Goal: Information Seeking & Learning: Learn about a topic

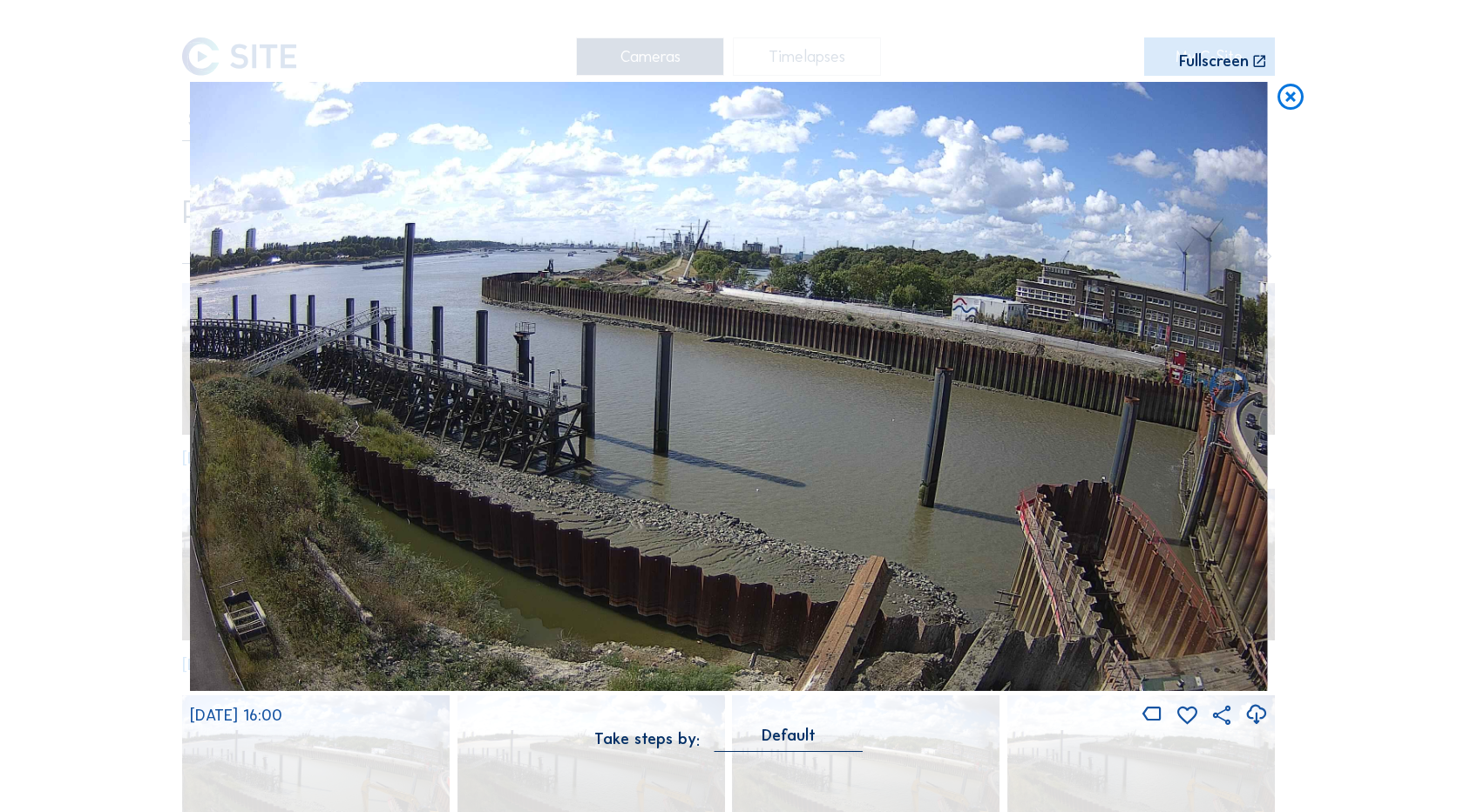
click at [1299, 91] on icon at bounding box center [1290, 98] width 31 height 32
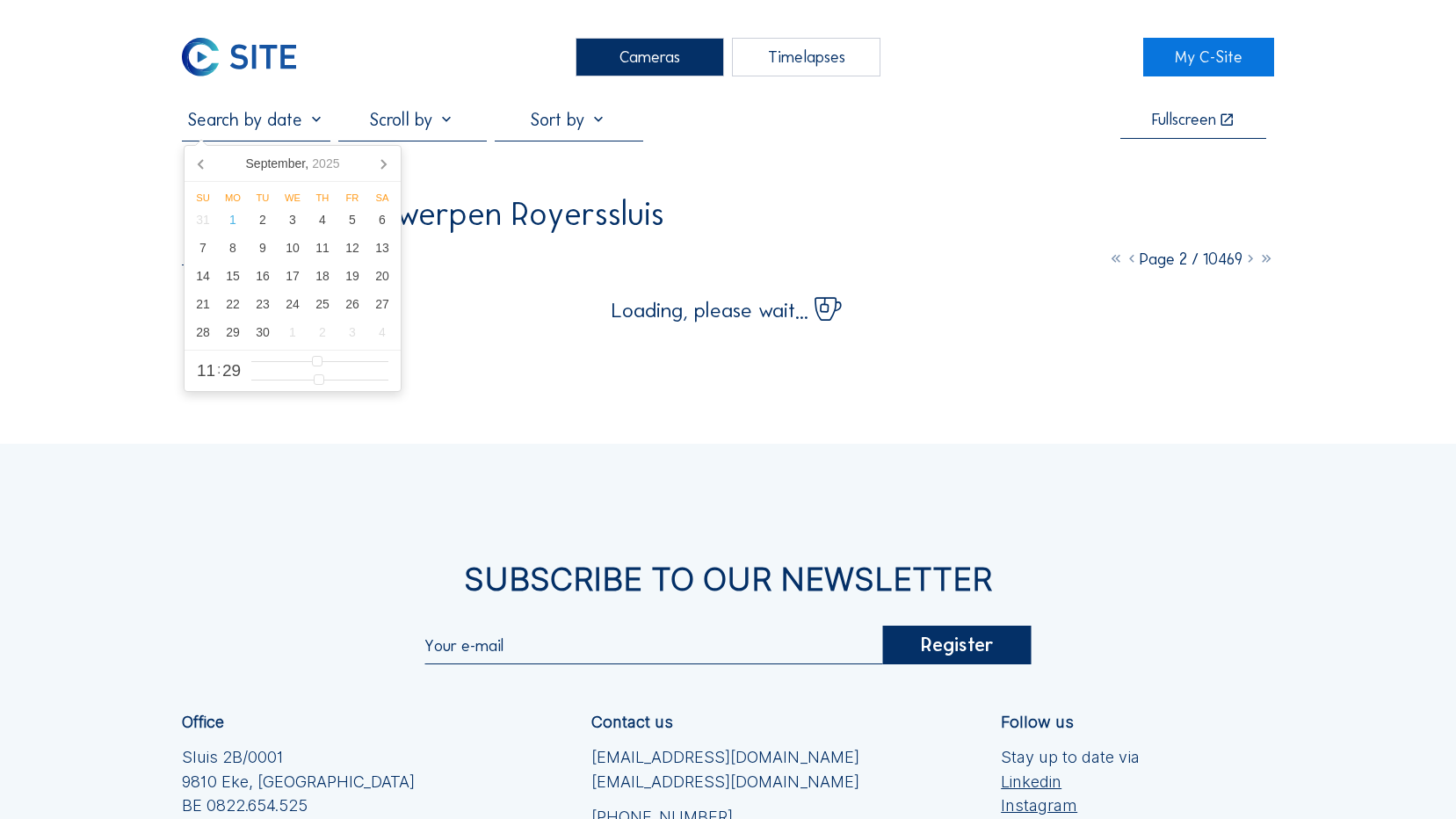
click at [287, 121] on input "text" at bounding box center [256, 120] width 149 height 21
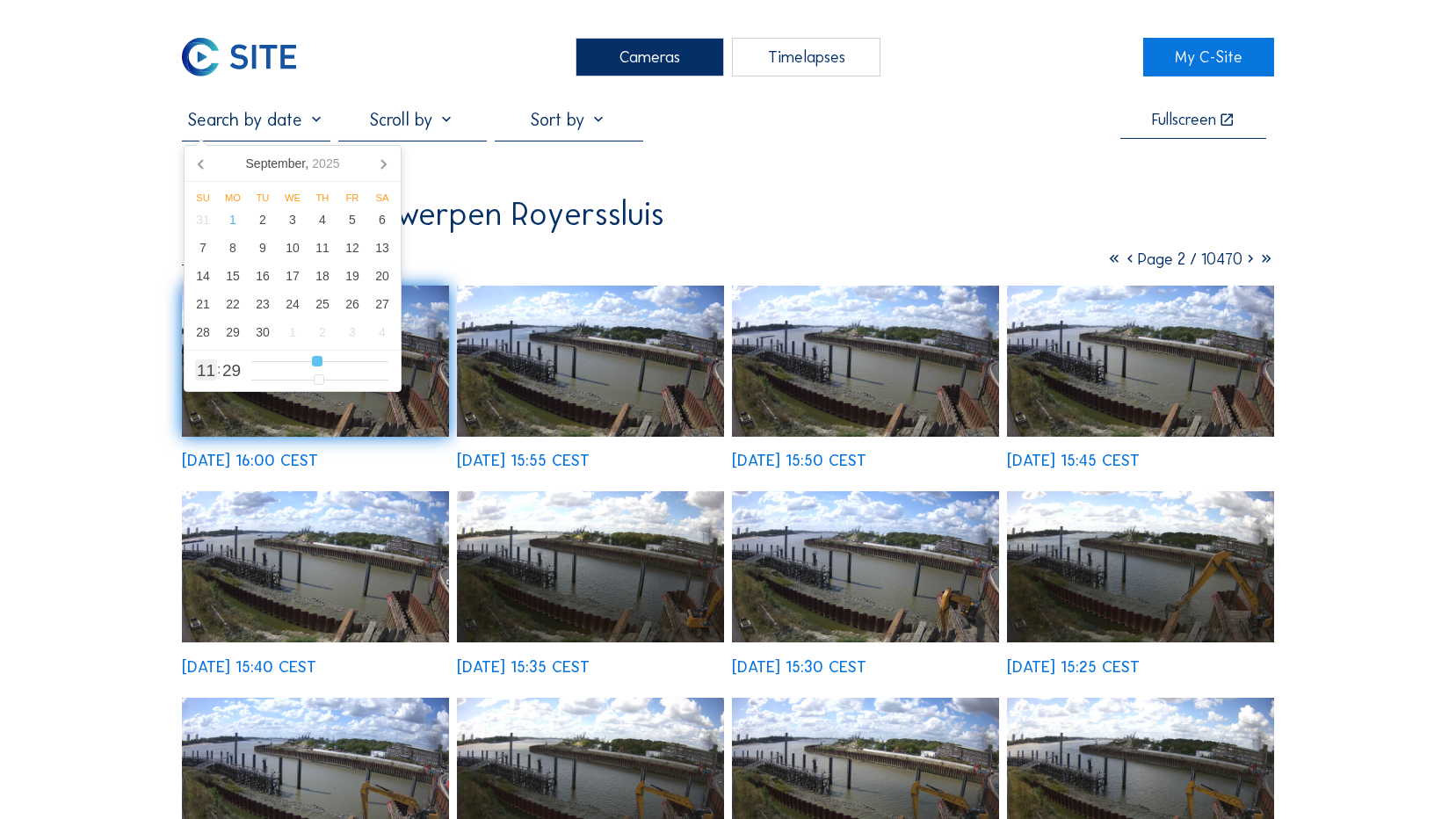
type input "9"
type input "[DATE] 09:29"
type input "9"
click at [304, 360] on input "range" at bounding box center [319, 362] width 137 height 15
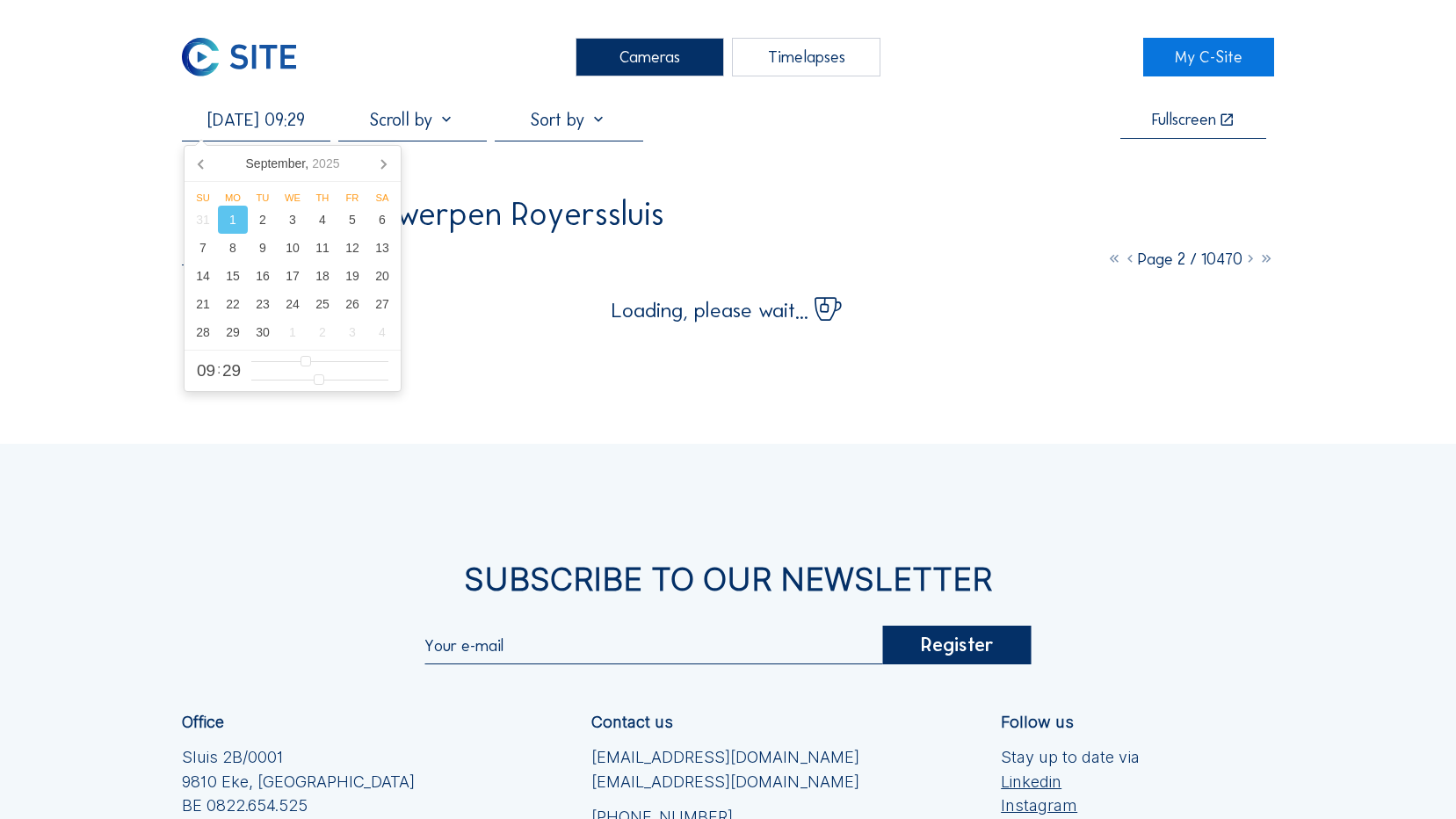
click at [1331, 227] on div "Cameras Timelapses My C-Site [DATE] 09:29 Fullscreen Rinkoniën / Antwerpen Roye…" at bounding box center [728, 546] width 1456 height 1092
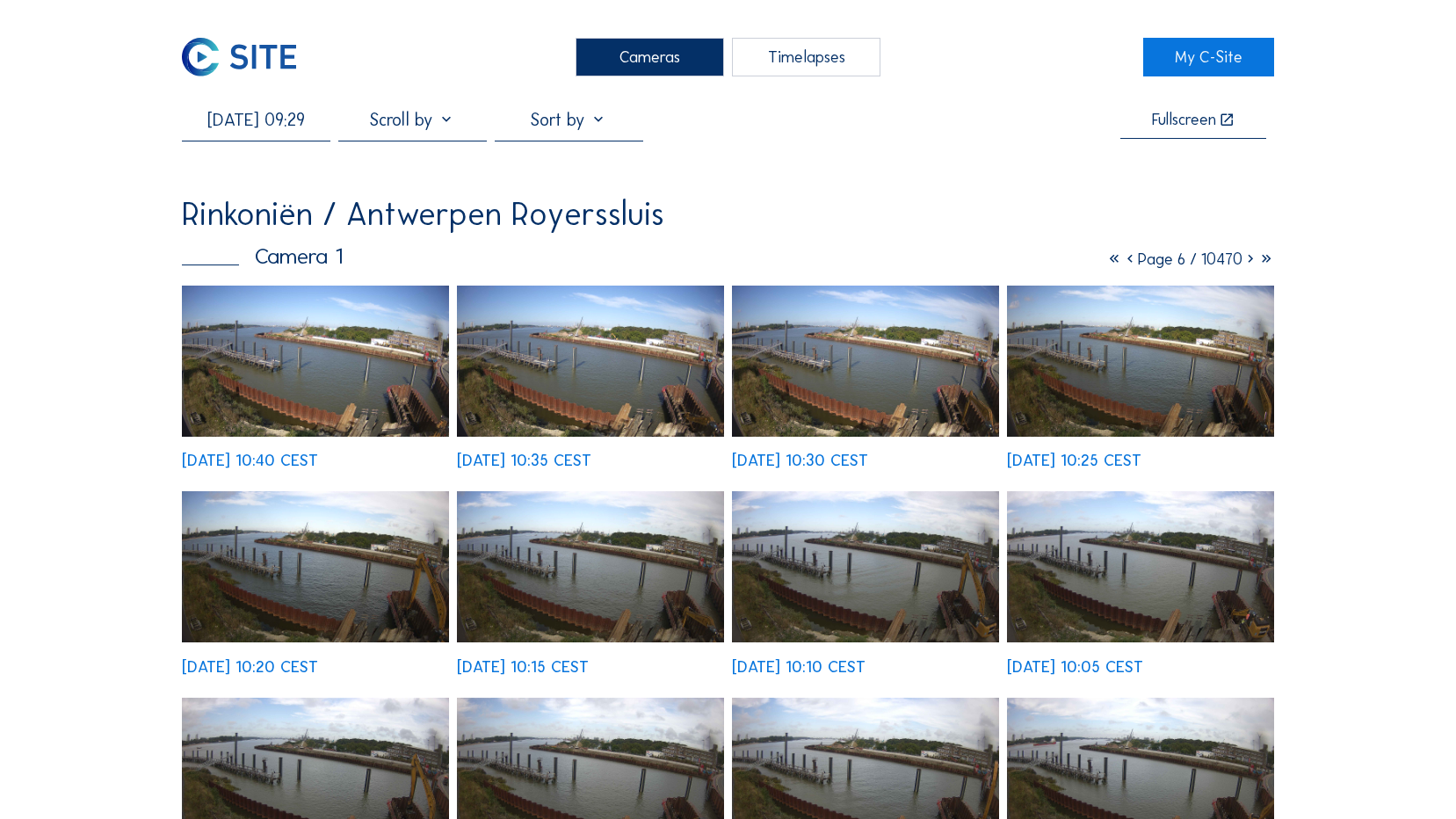
click at [588, 593] on img at bounding box center [590, 567] width 267 height 151
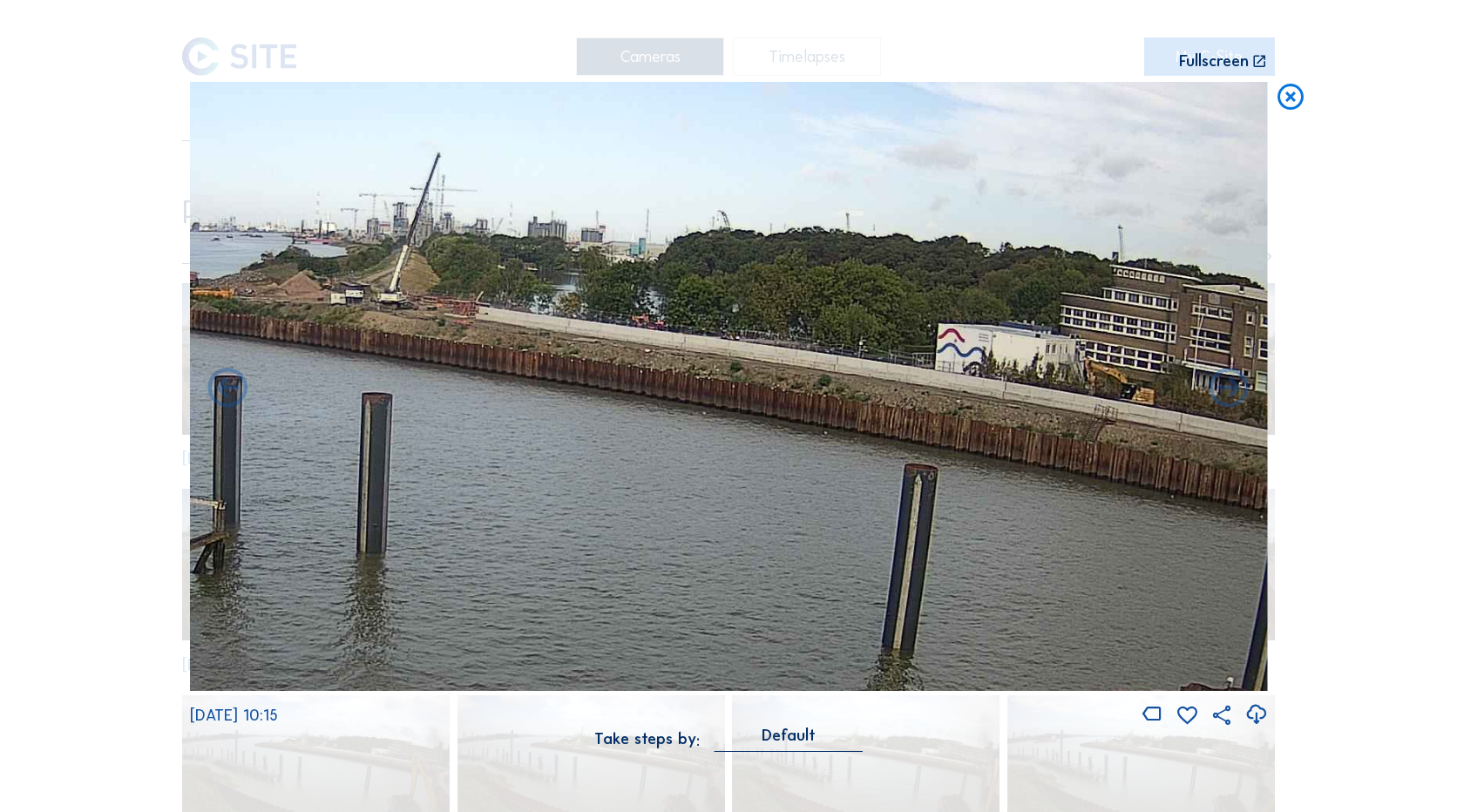
drag, startPoint x: 923, startPoint y: 348, endPoint x: 661, endPoint y: 348, distance: 262.0
click at [661, 348] on img at bounding box center [729, 386] width 1078 height 609
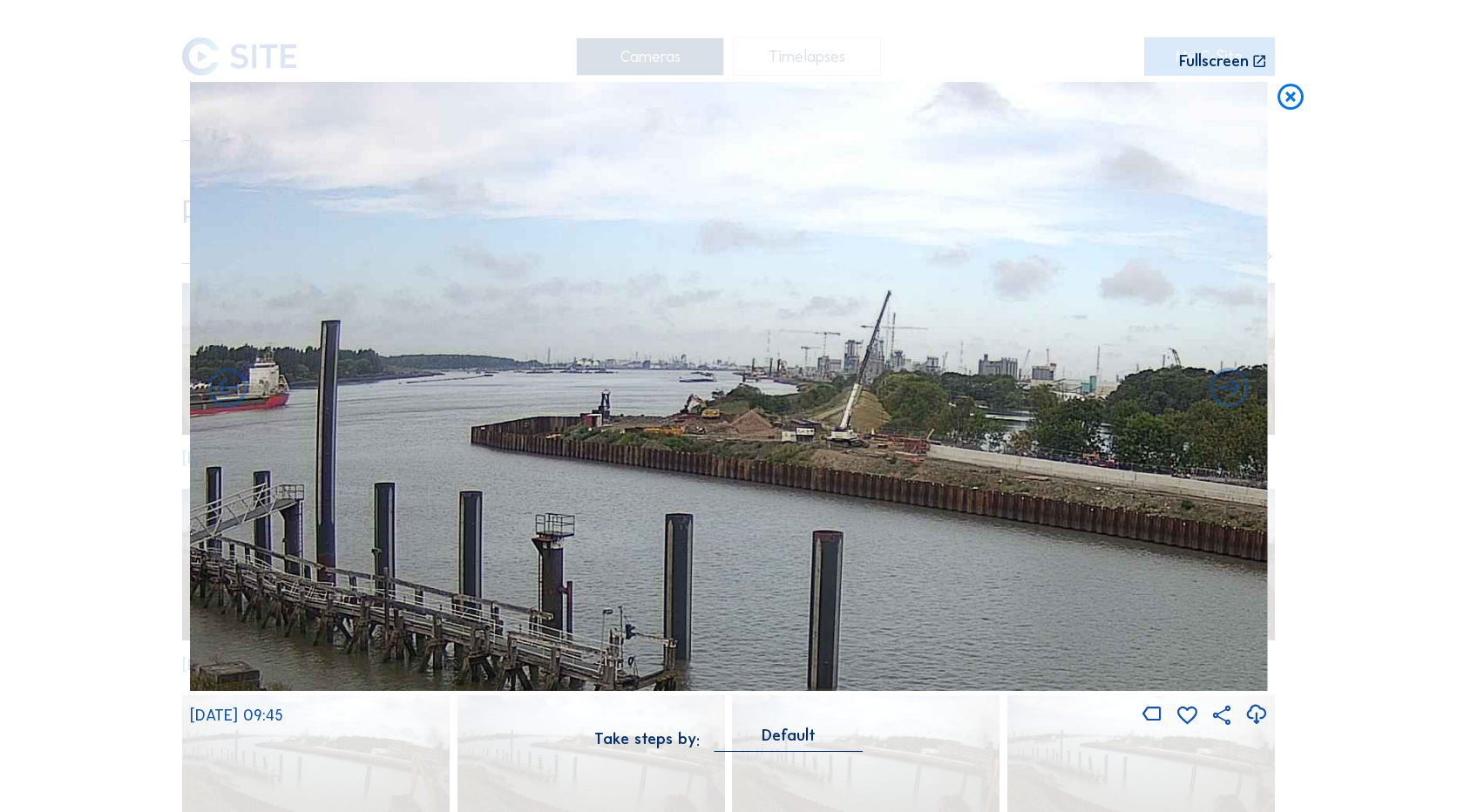
drag, startPoint x: 879, startPoint y: 434, endPoint x: 1352, endPoint y: 486, distance: 475.8
click at [1370, 495] on div "Scroll to travel through time | Press 'Alt' Button + Scroll to Zoom | Click and…" at bounding box center [728, 406] width 1457 height 812
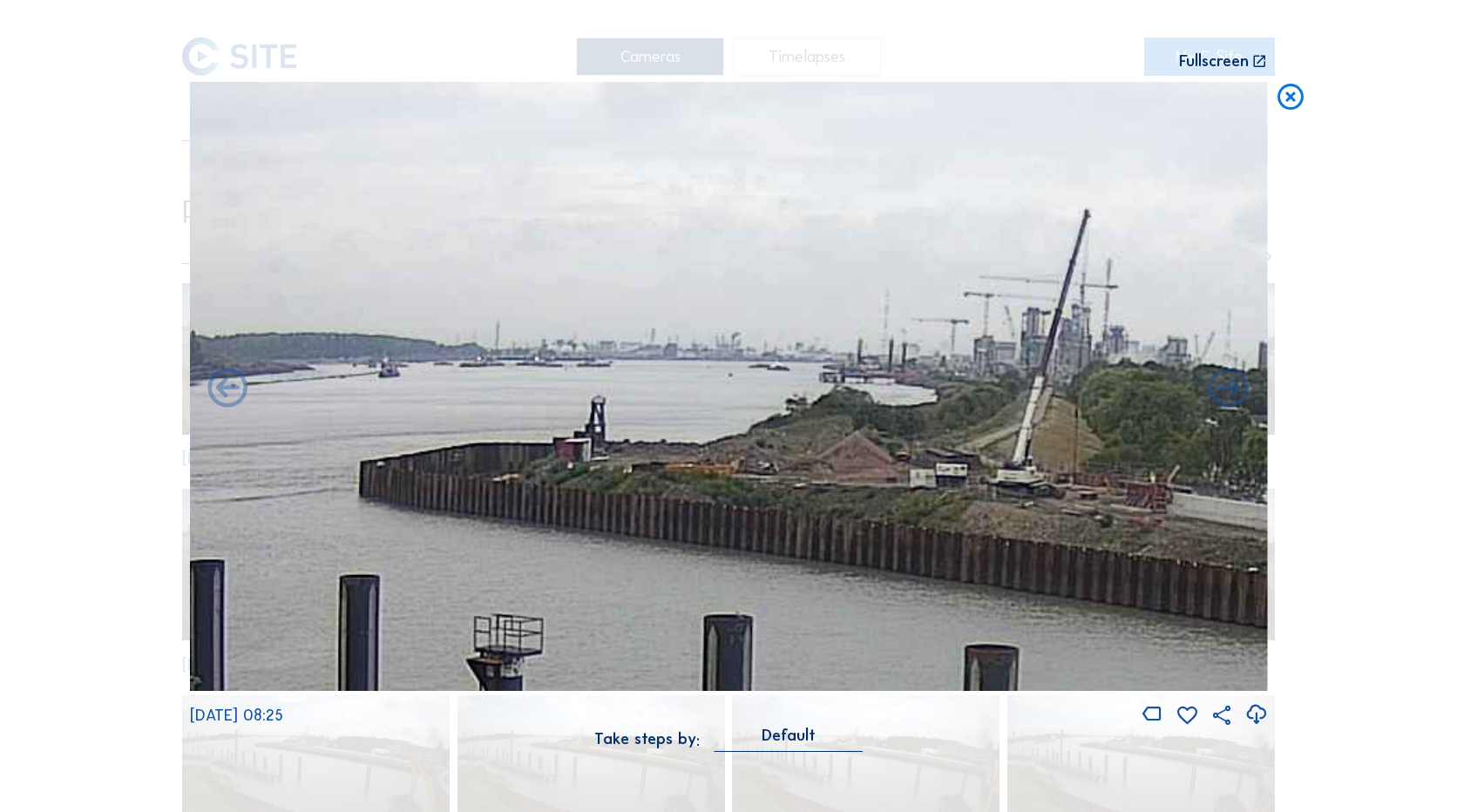
drag, startPoint x: 858, startPoint y: 424, endPoint x: 255, endPoint y: 405, distance: 603.3
click at [255, 405] on img at bounding box center [729, 386] width 1078 height 609
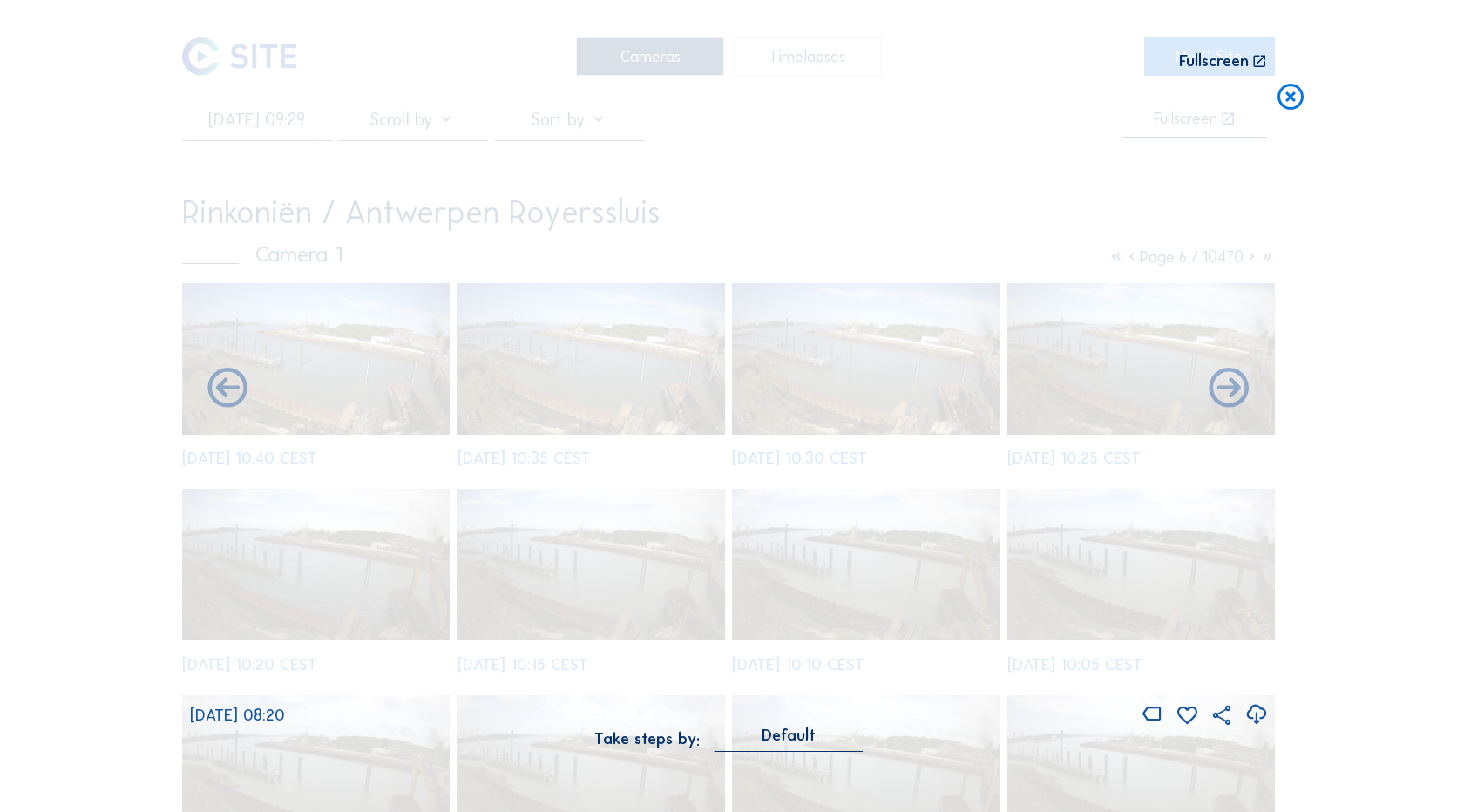
drag, startPoint x: 952, startPoint y: 491, endPoint x: 583, endPoint y: 478, distance: 369.2
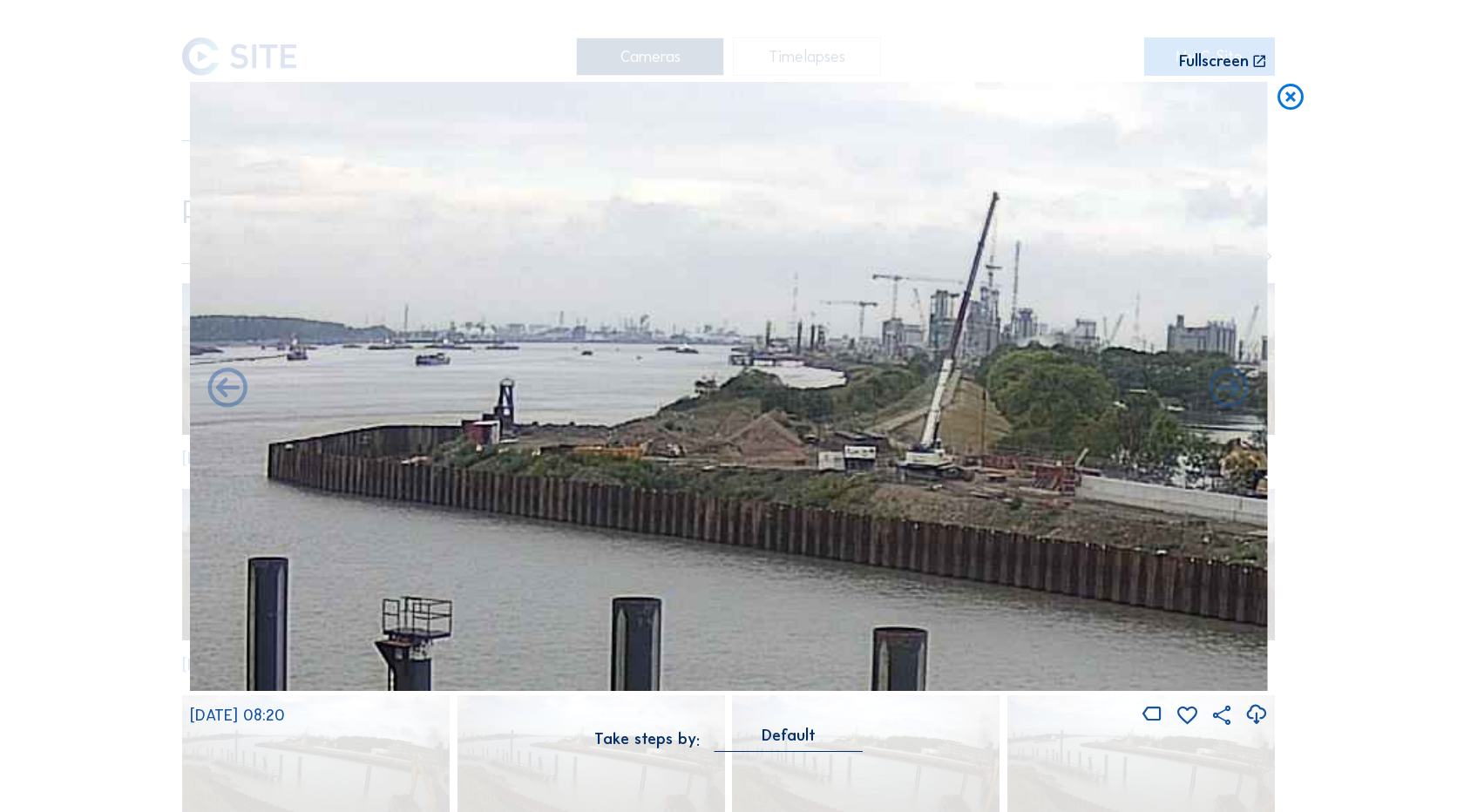
drag, startPoint x: 540, startPoint y: 477, endPoint x: 1262, endPoint y: 501, distance: 722.4
click at [1262, 501] on img at bounding box center [729, 386] width 1078 height 609
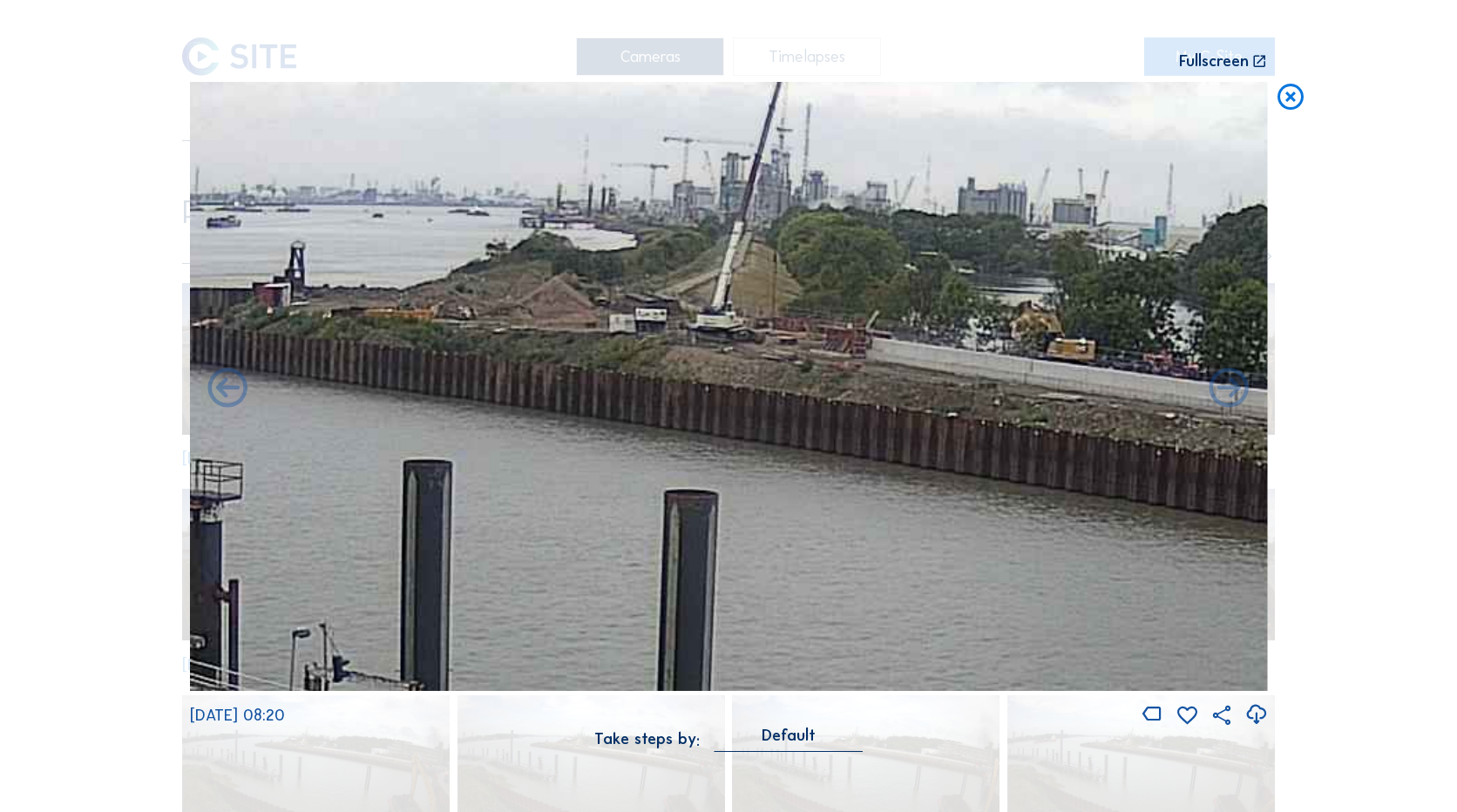
drag, startPoint x: 1018, startPoint y: 356, endPoint x: 306, endPoint y: 49, distance: 775.4
click at [326, 64] on div "Scroll to travel through time | Press 'Alt' Button + Scroll to Zoom | Click and…" at bounding box center [729, 385] width 1078 height 770
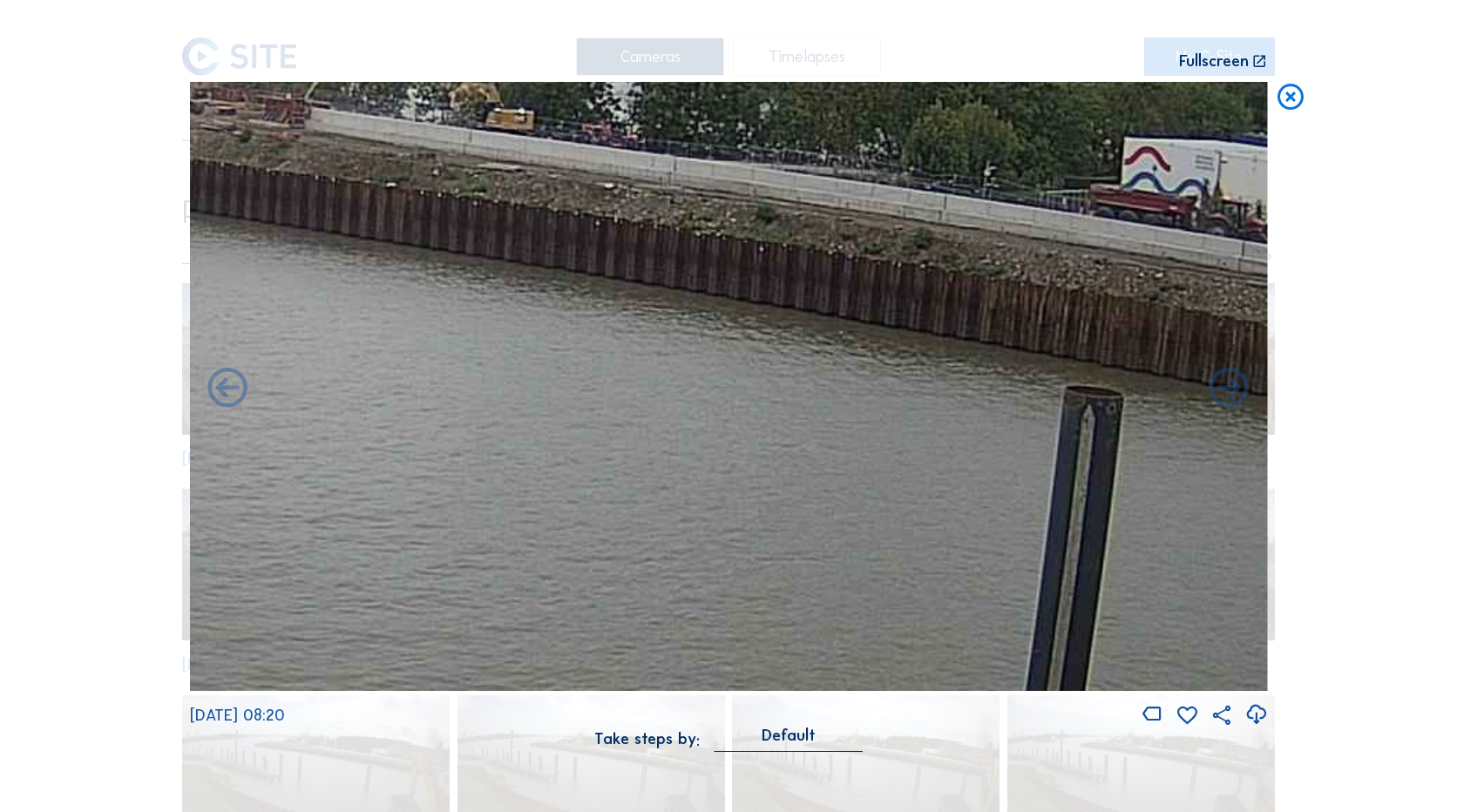
drag, startPoint x: 1018, startPoint y: 503, endPoint x: 511, endPoint y: 171, distance: 606.0
click at [494, 138] on img at bounding box center [729, 386] width 1078 height 609
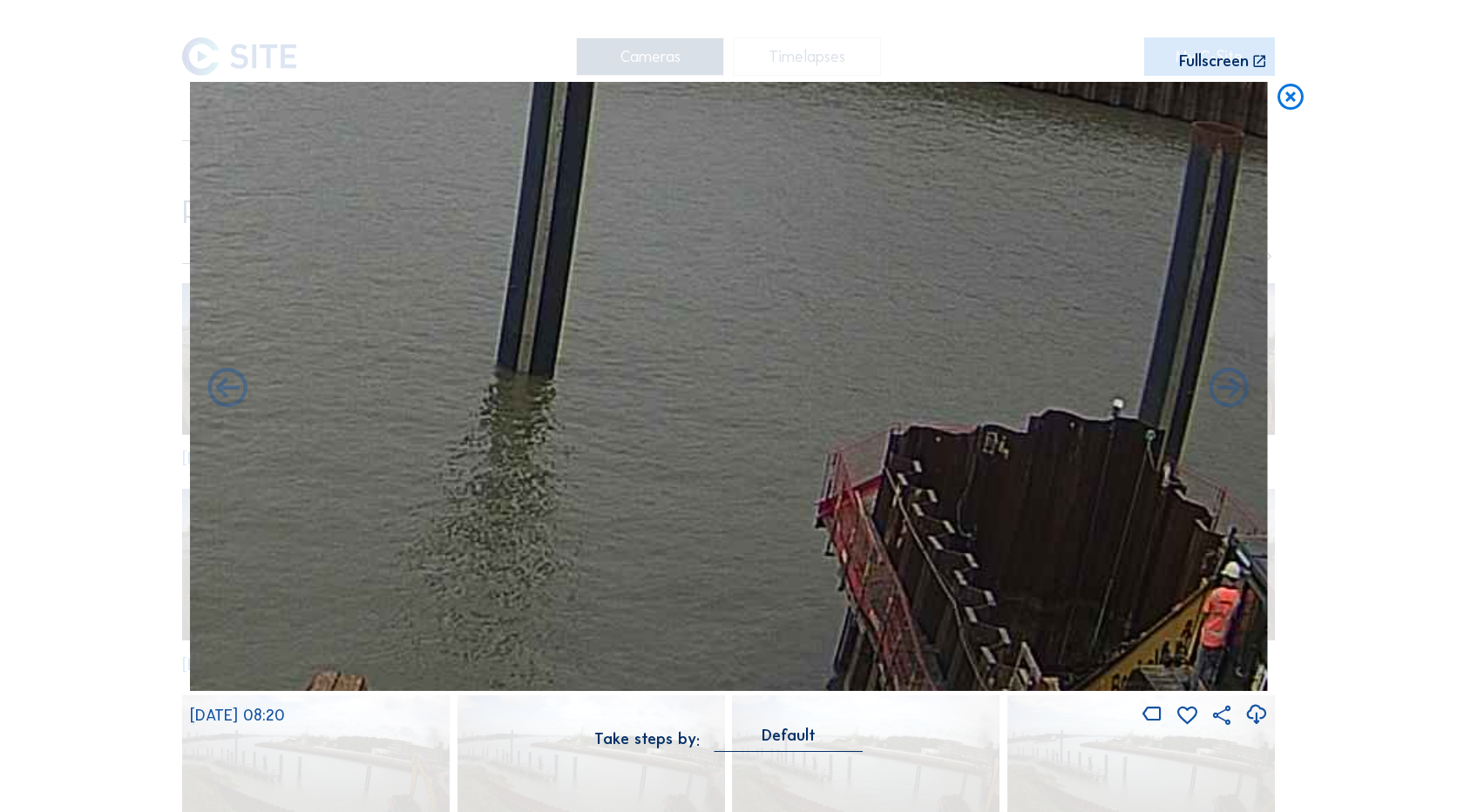
drag, startPoint x: 895, startPoint y: 355, endPoint x: 366, endPoint y: -18, distance: 647.3
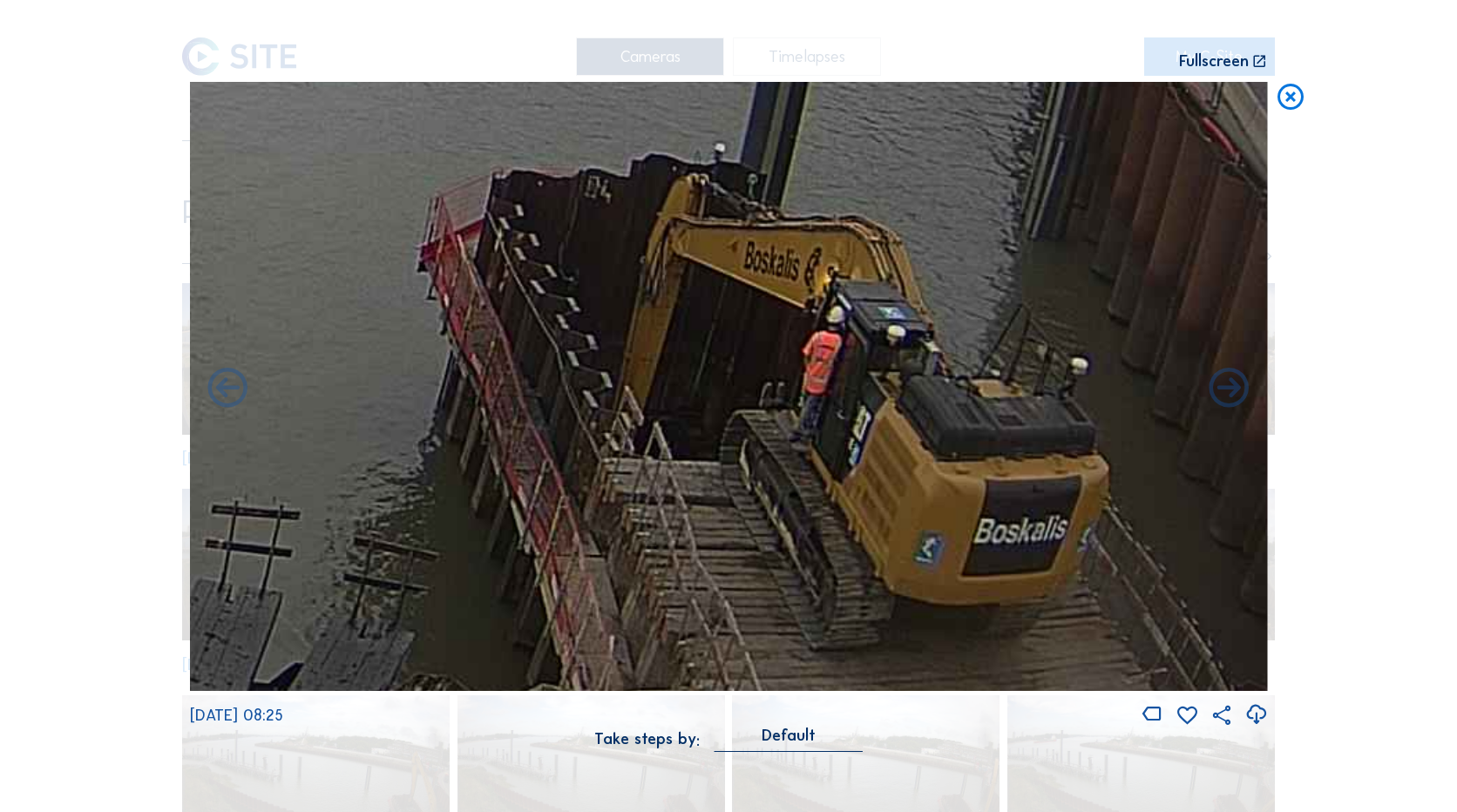
drag, startPoint x: 883, startPoint y: 419, endPoint x: 911, endPoint y: 491, distance: 77.3
click at [911, 491] on img at bounding box center [729, 386] width 1078 height 609
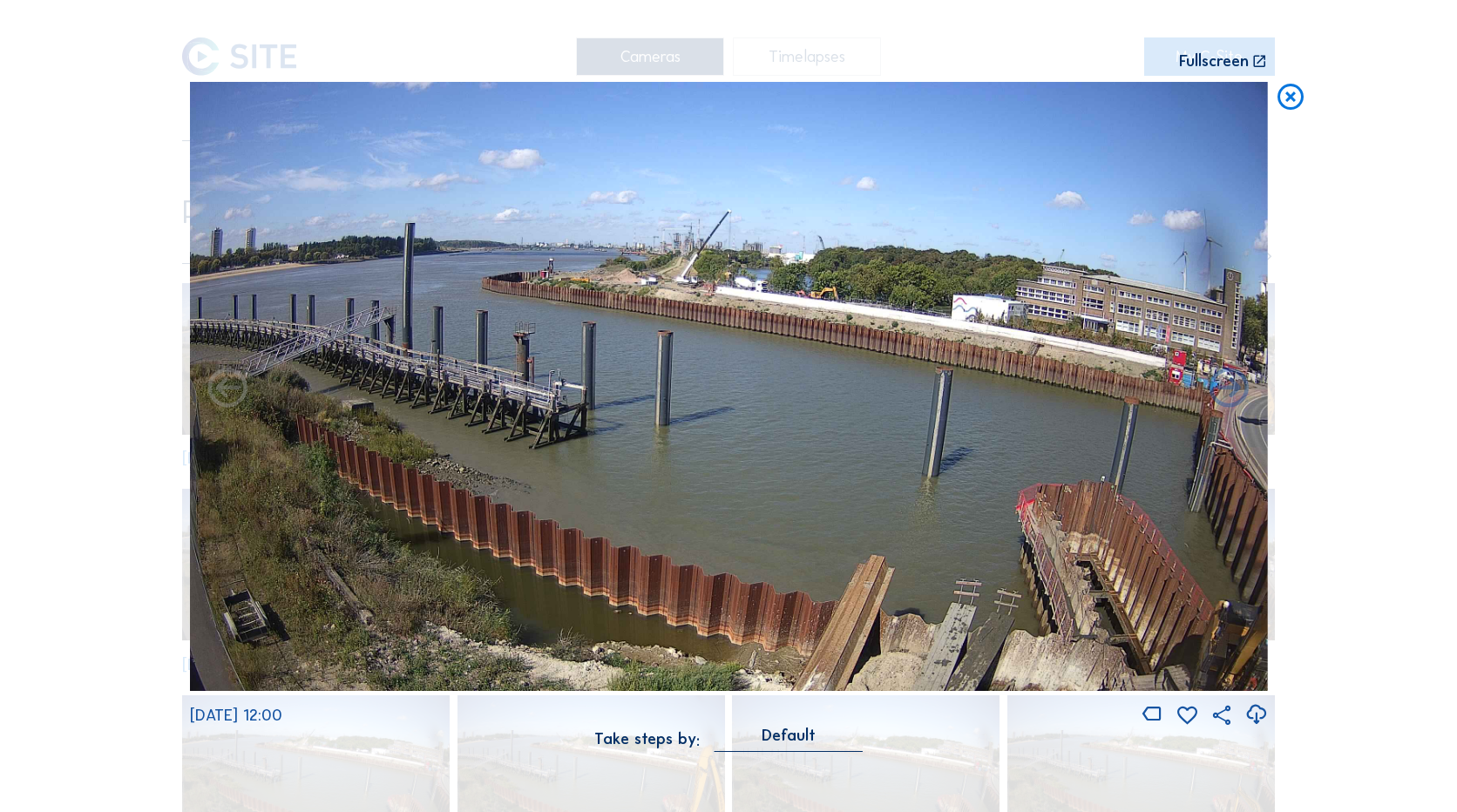
drag, startPoint x: 1000, startPoint y: 480, endPoint x: 472, endPoint y: 77, distance: 664.2
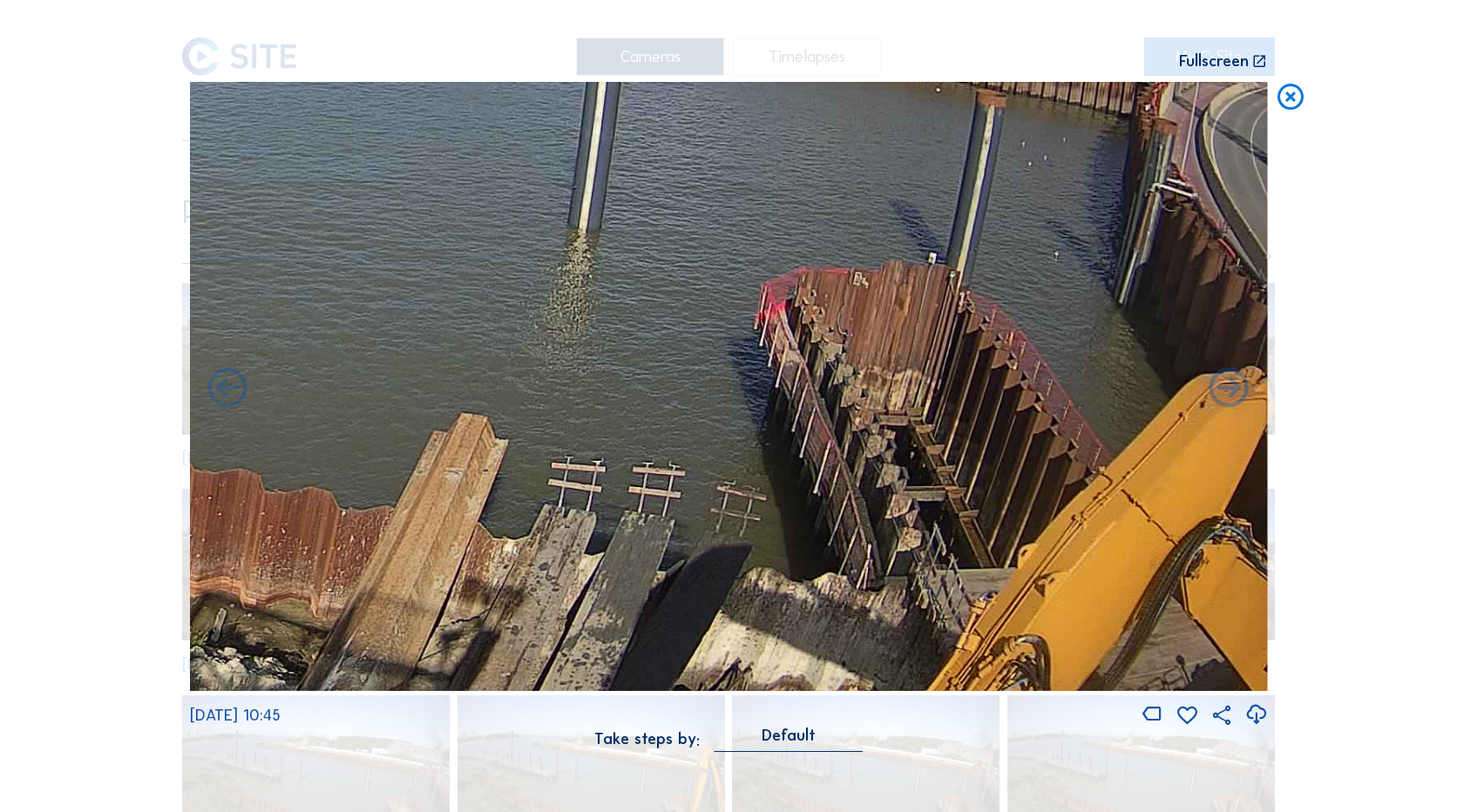
drag, startPoint x: 875, startPoint y: 401, endPoint x: 792, endPoint y: 327, distance: 111.2
click at [793, 328] on img at bounding box center [729, 386] width 1078 height 609
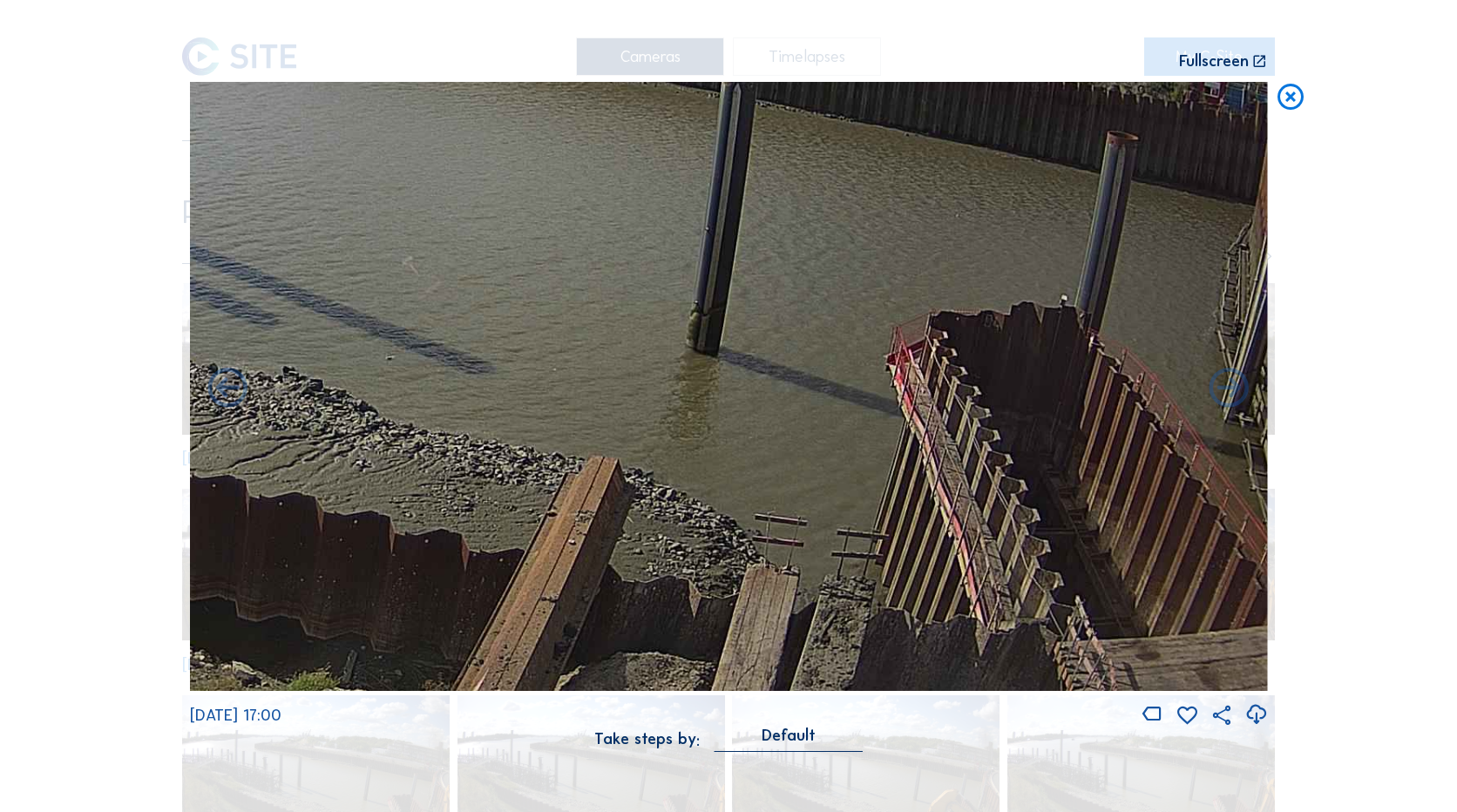
drag, startPoint x: 807, startPoint y: 463, endPoint x: 930, endPoint y: 501, distance: 128.7
click at [930, 501] on img at bounding box center [729, 386] width 1078 height 609
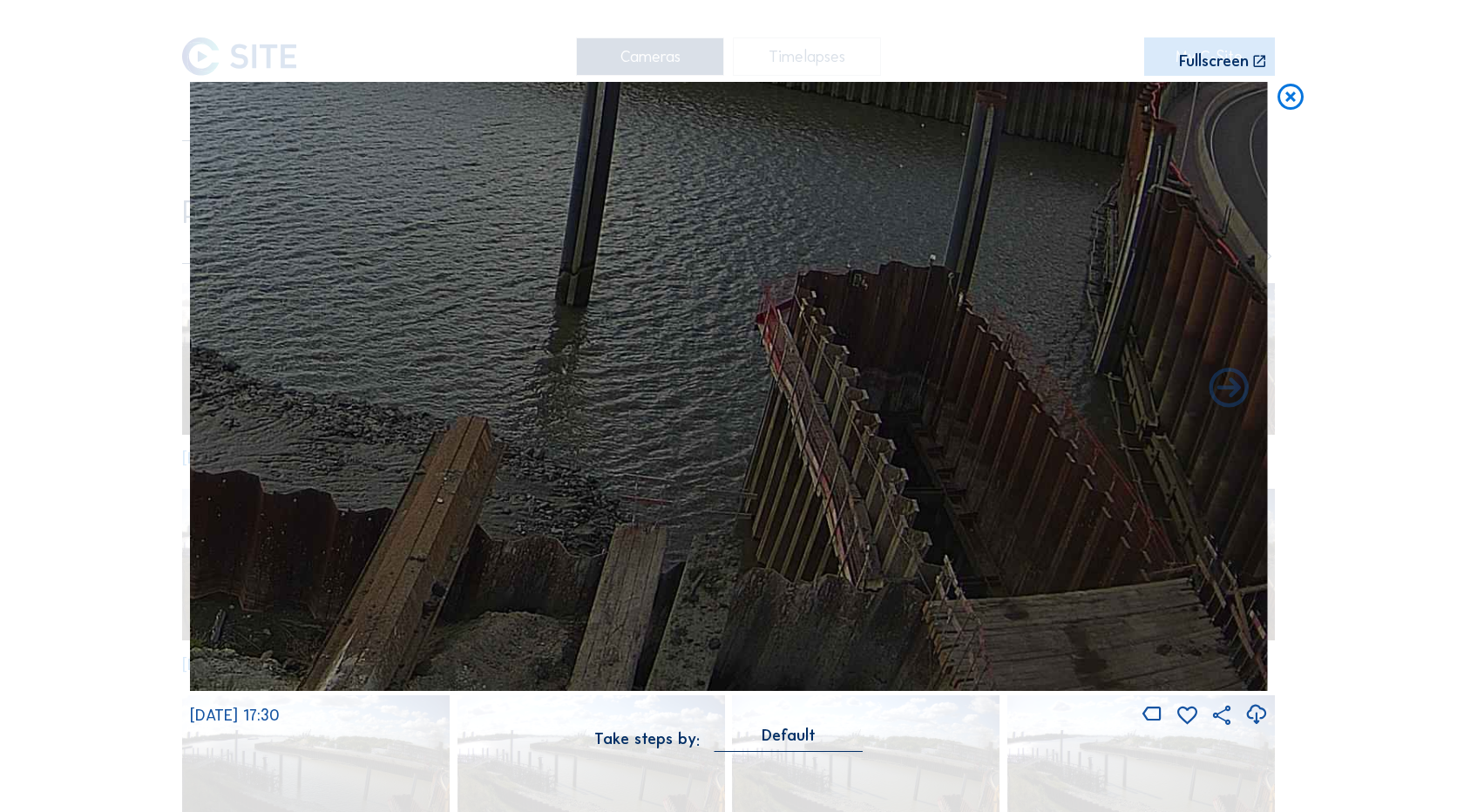
drag, startPoint x: 856, startPoint y: 515, endPoint x: 416, endPoint y: 319, distance: 481.7
click at [416, 319] on img at bounding box center [729, 386] width 1078 height 609
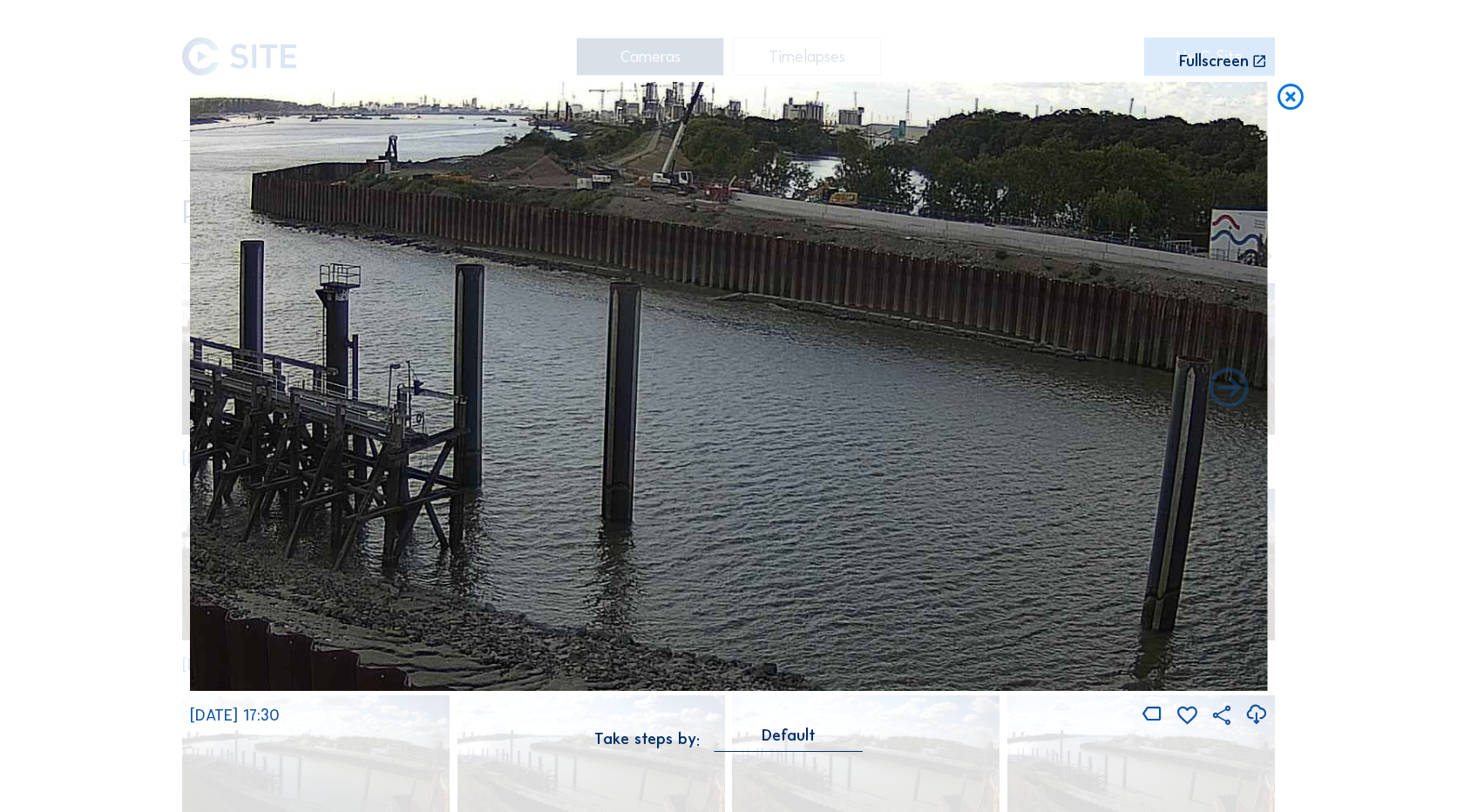
drag, startPoint x: 929, startPoint y: 519, endPoint x: 1527, endPoint y: 844, distance: 680.6
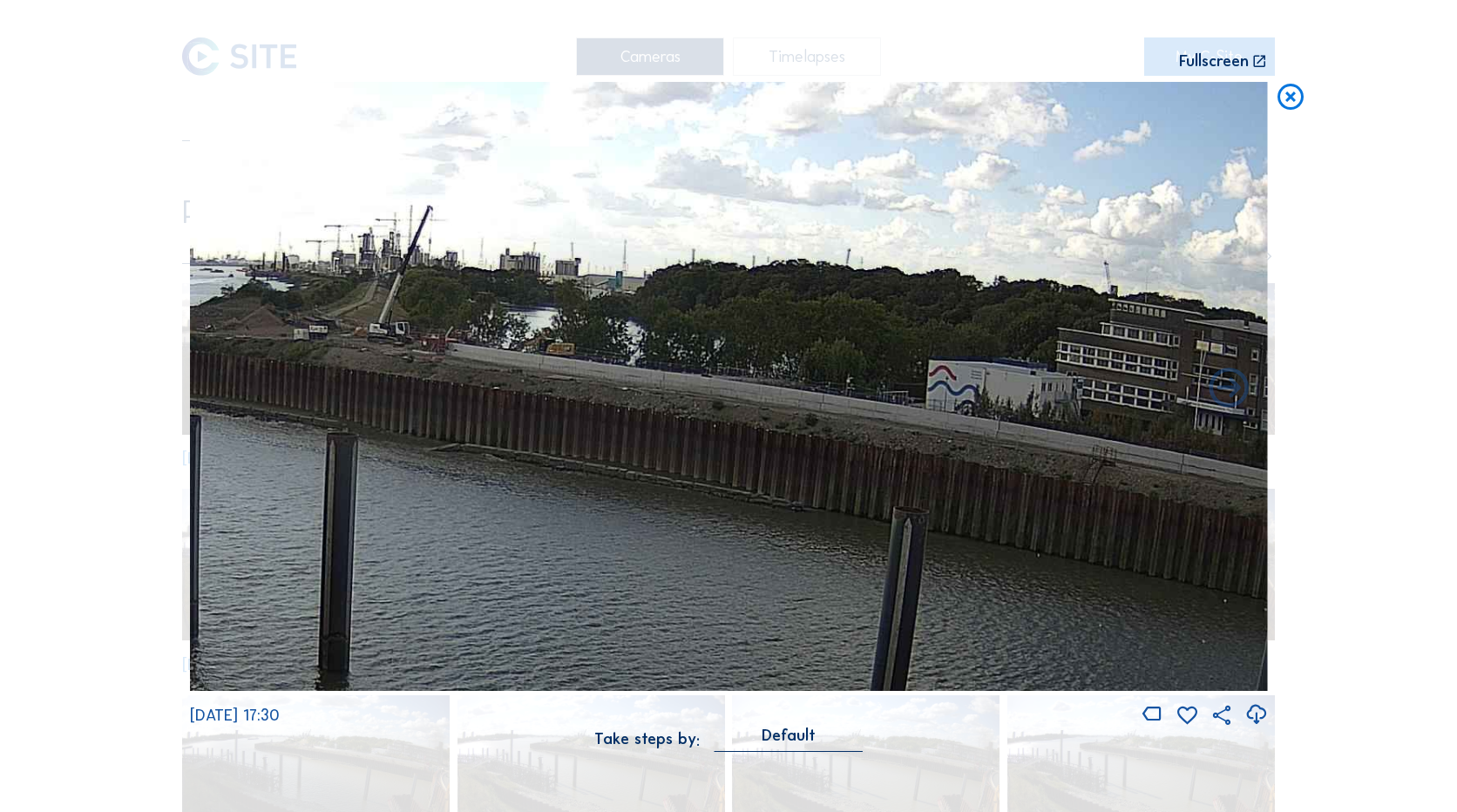
drag, startPoint x: 773, startPoint y: 372, endPoint x: 472, endPoint y: 519, distance: 335.0
click at [472, 519] on img at bounding box center [729, 386] width 1078 height 609
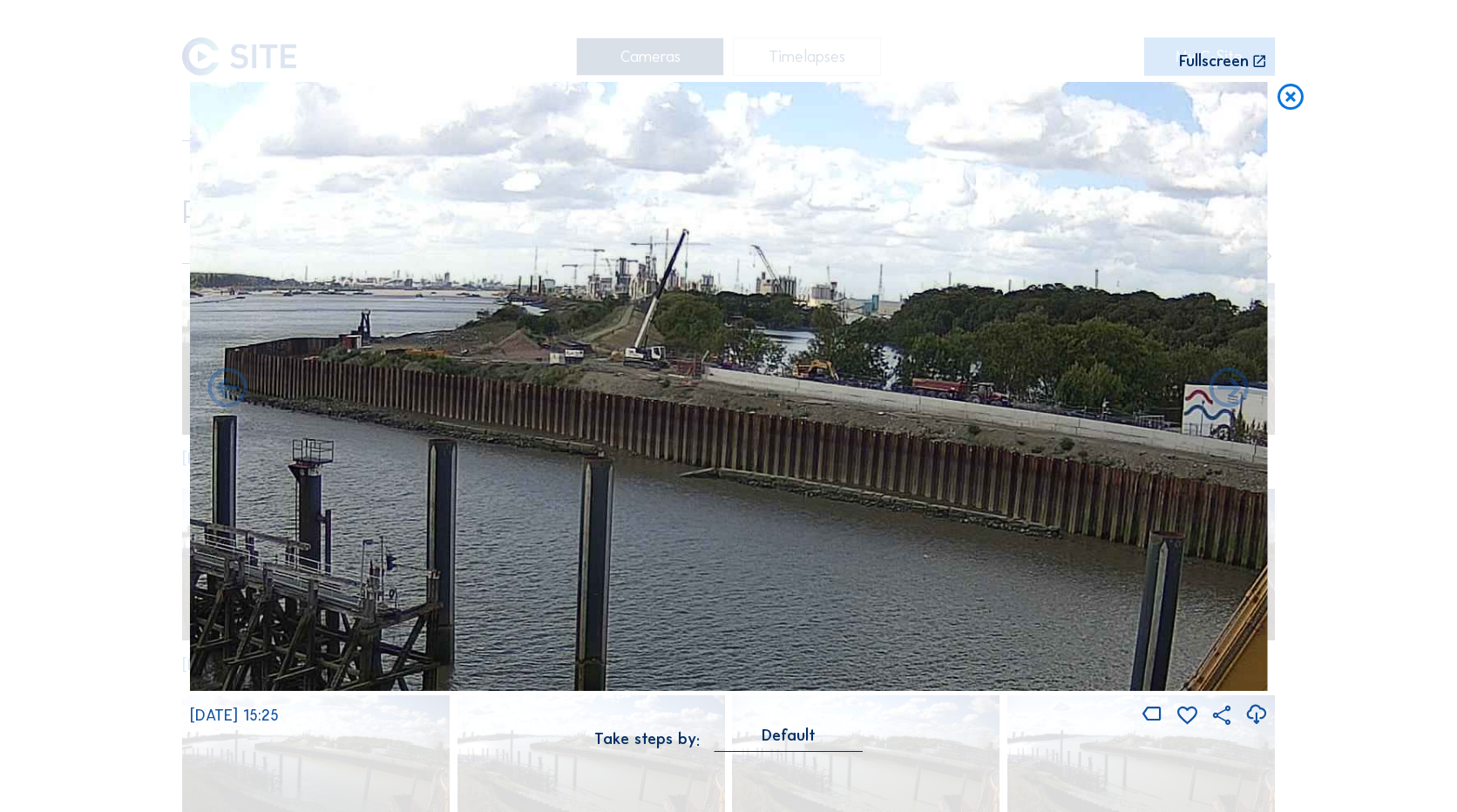
drag, startPoint x: 657, startPoint y: 382, endPoint x: 883, endPoint y: 405, distance: 227.2
click at [883, 405] on img at bounding box center [729, 386] width 1078 height 609
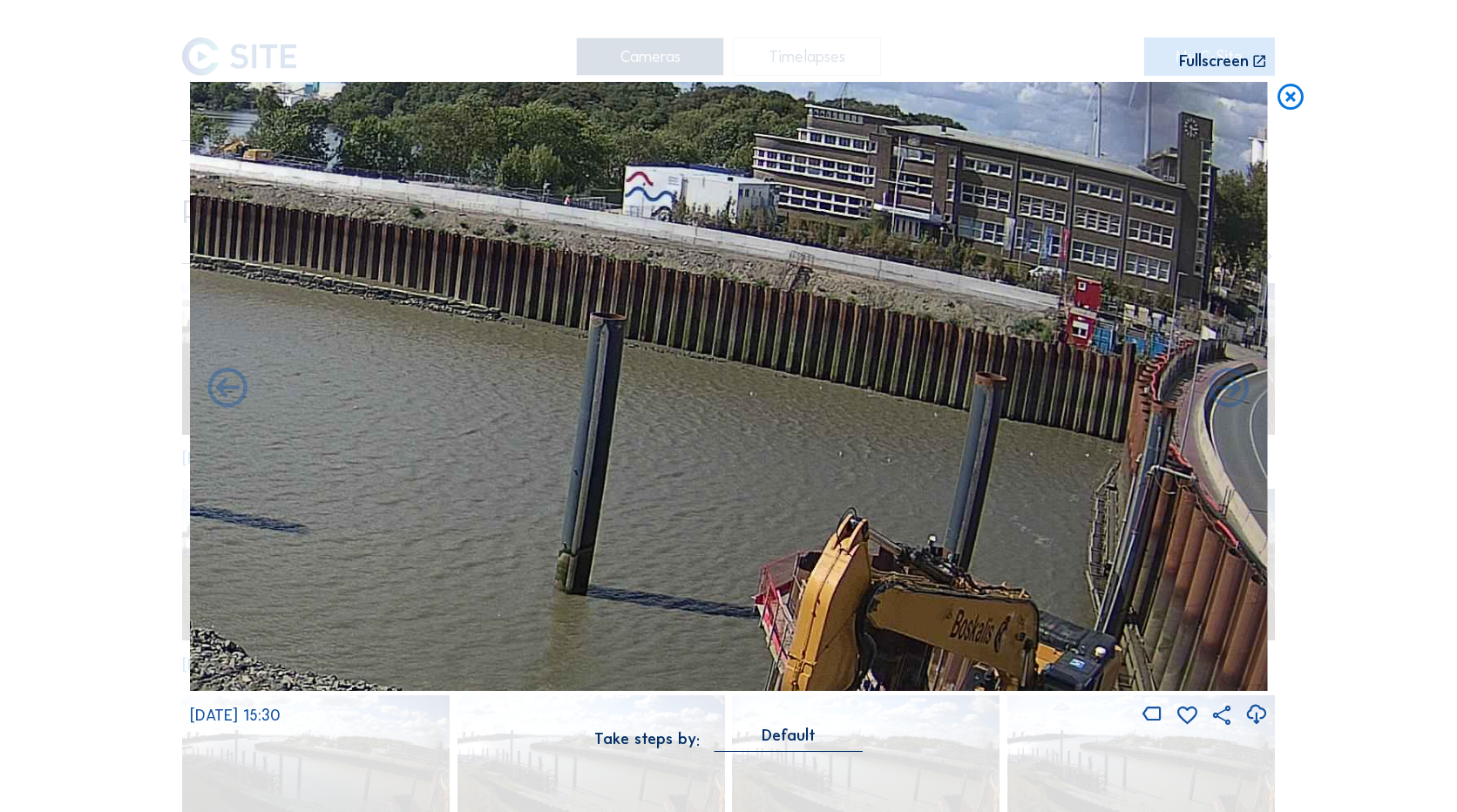
drag, startPoint x: 867, startPoint y: 453, endPoint x: 218, endPoint y: 208, distance: 693.7
click at [221, 216] on img at bounding box center [729, 386] width 1078 height 609
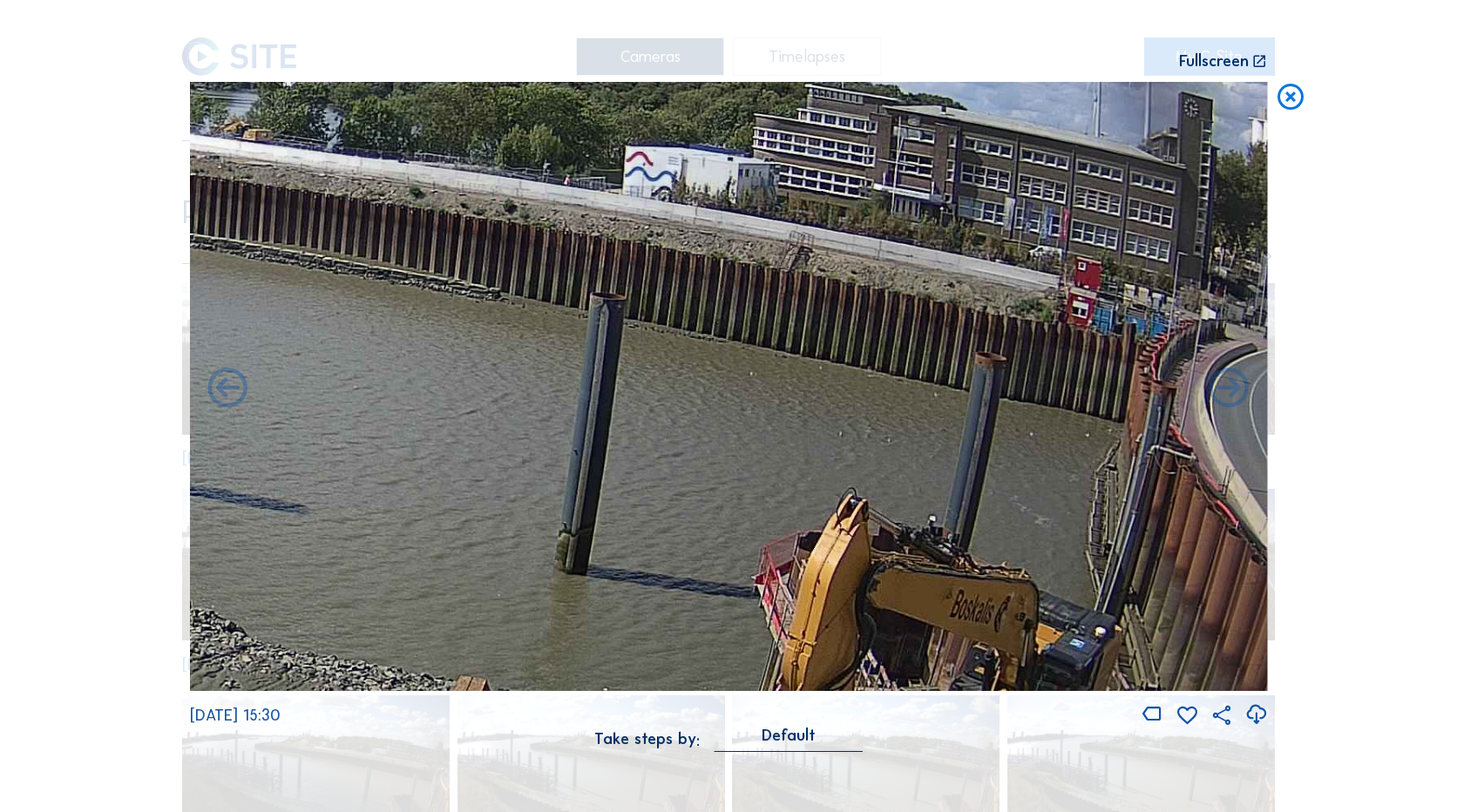
drag, startPoint x: 960, startPoint y: 518, endPoint x: 548, endPoint y: 163, distance: 543.8
click at [548, 163] on img at bounding box center [729, 386] width 1078 height 609
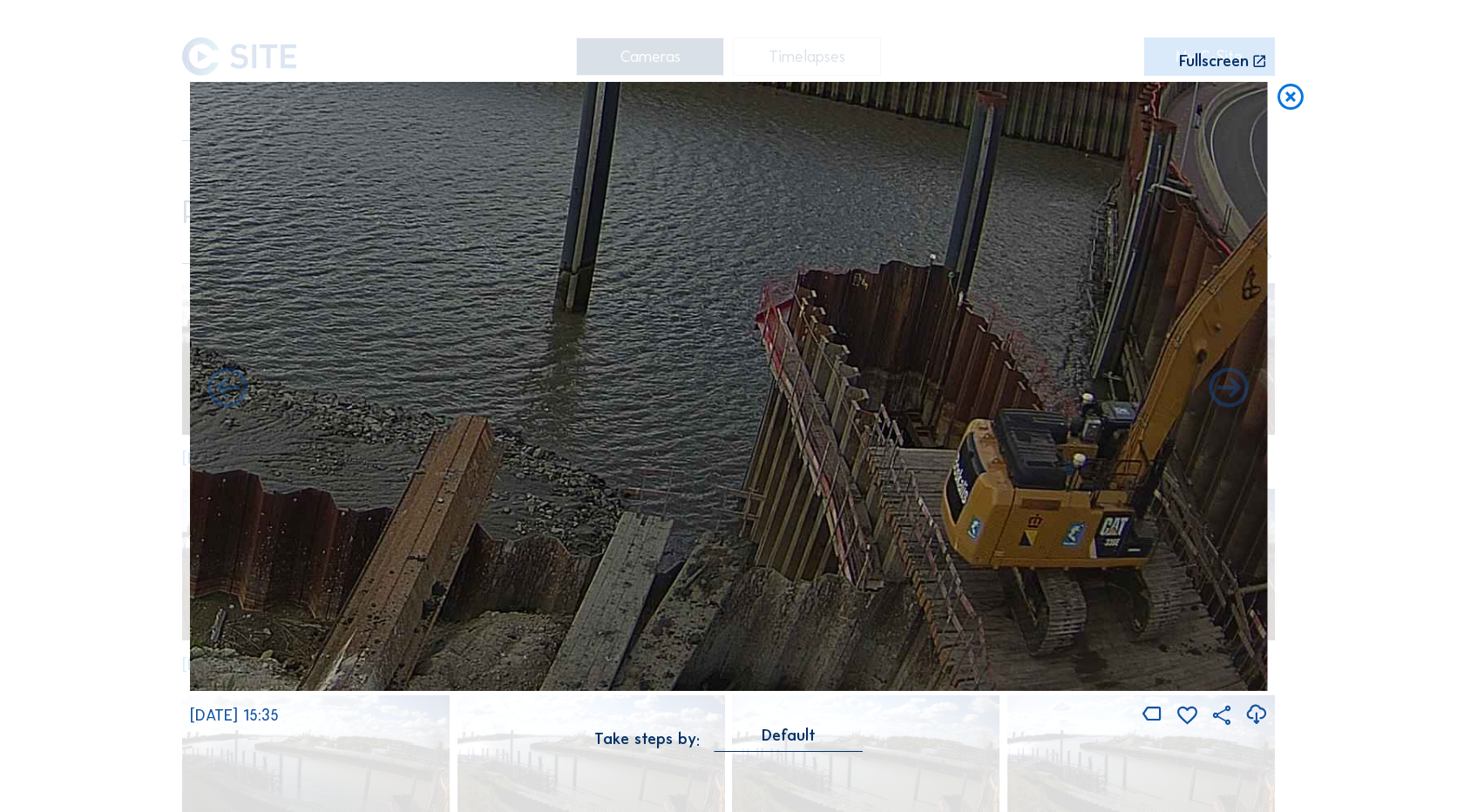
click at [1289, 103] on icon at bounding box center [1290, 98] width 31 height 32
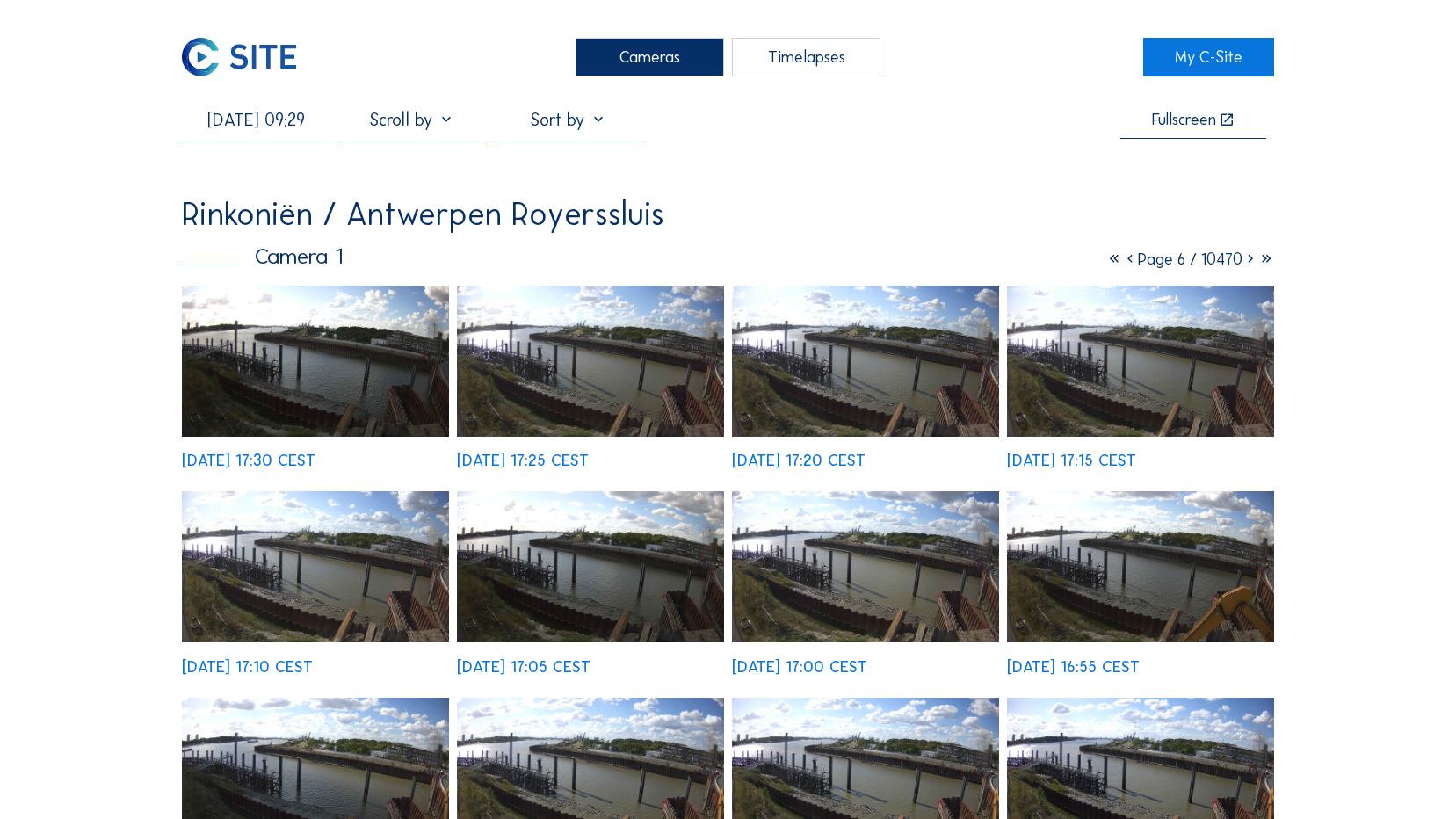
click at [250, 50] on img at bounding box center [239, 56] width 115 height 38
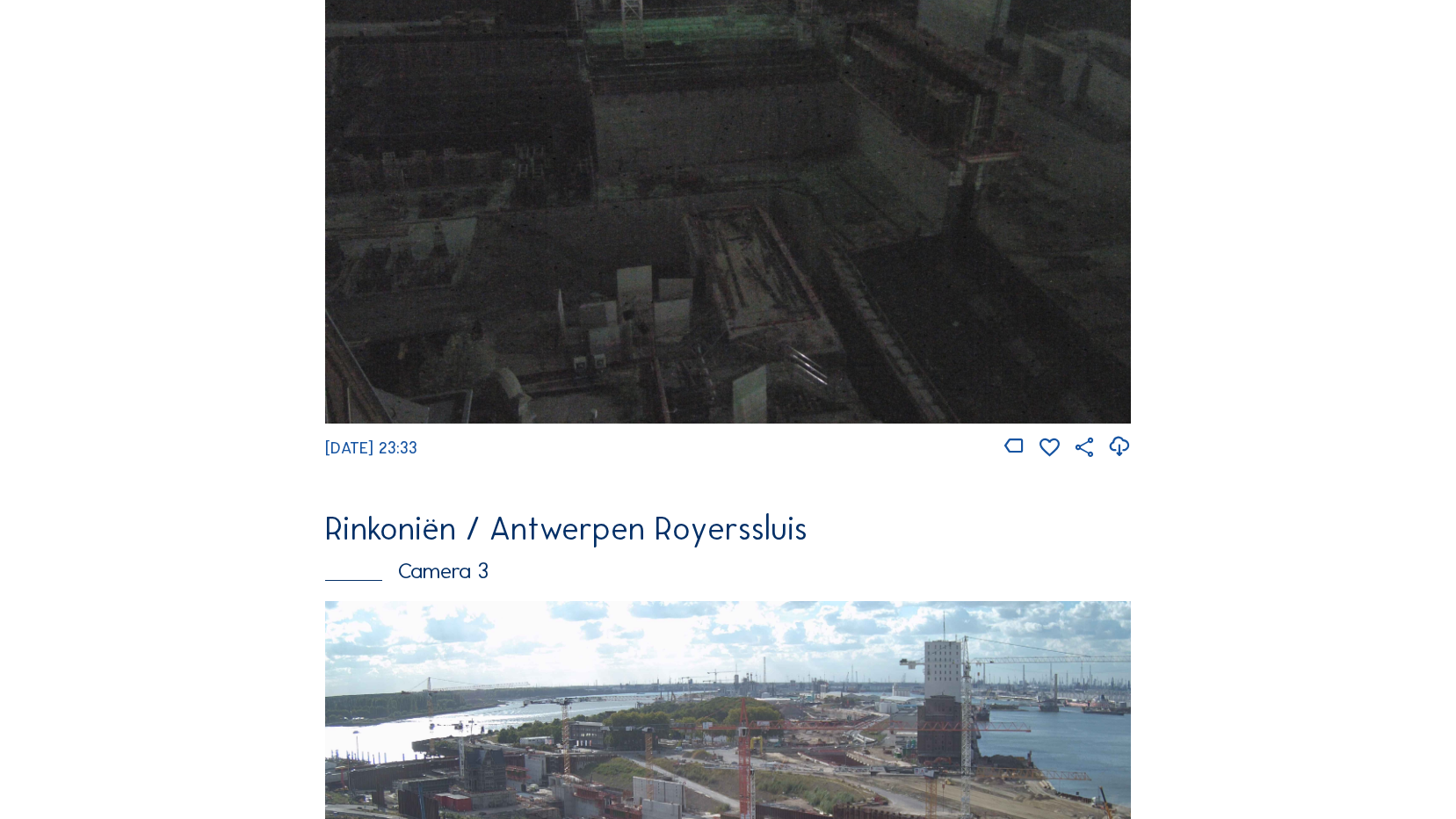
scroll to position [2044, 0]
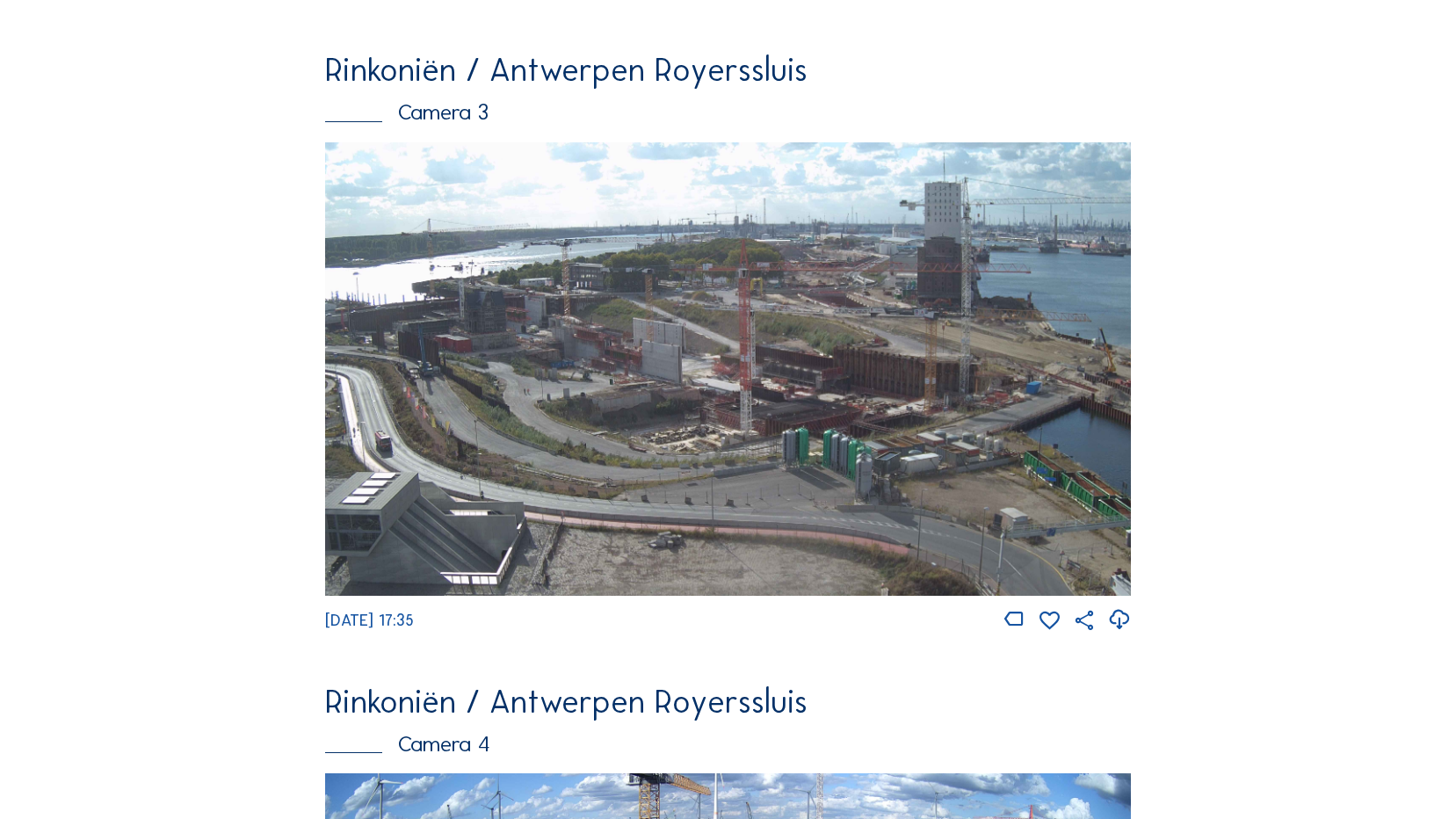
click at [634, 378] on img at bounding box center [727, 369] width 805 height 453
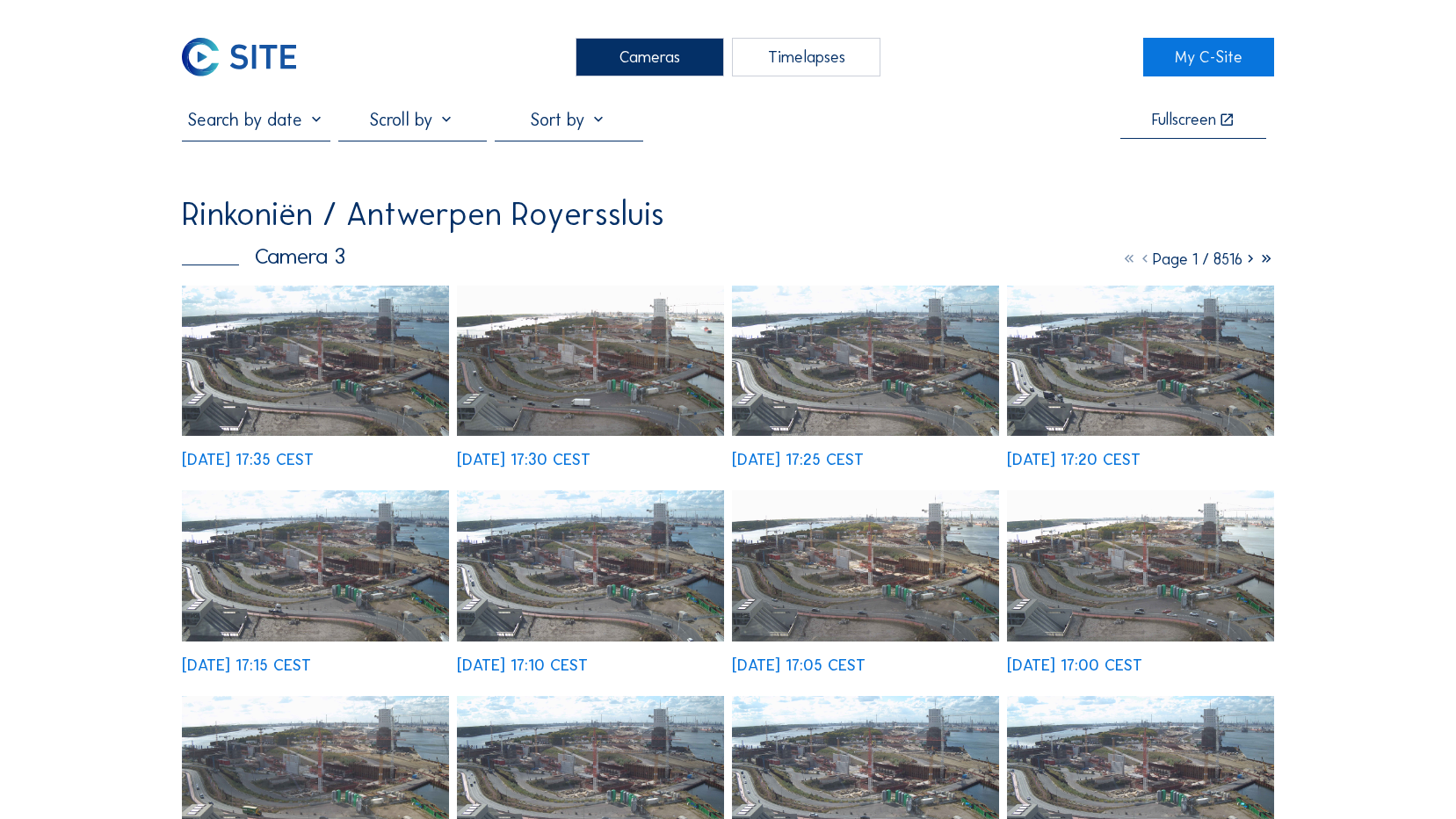
click at [617, 377] on img at bounding box center [590, 361] width 267 height 150
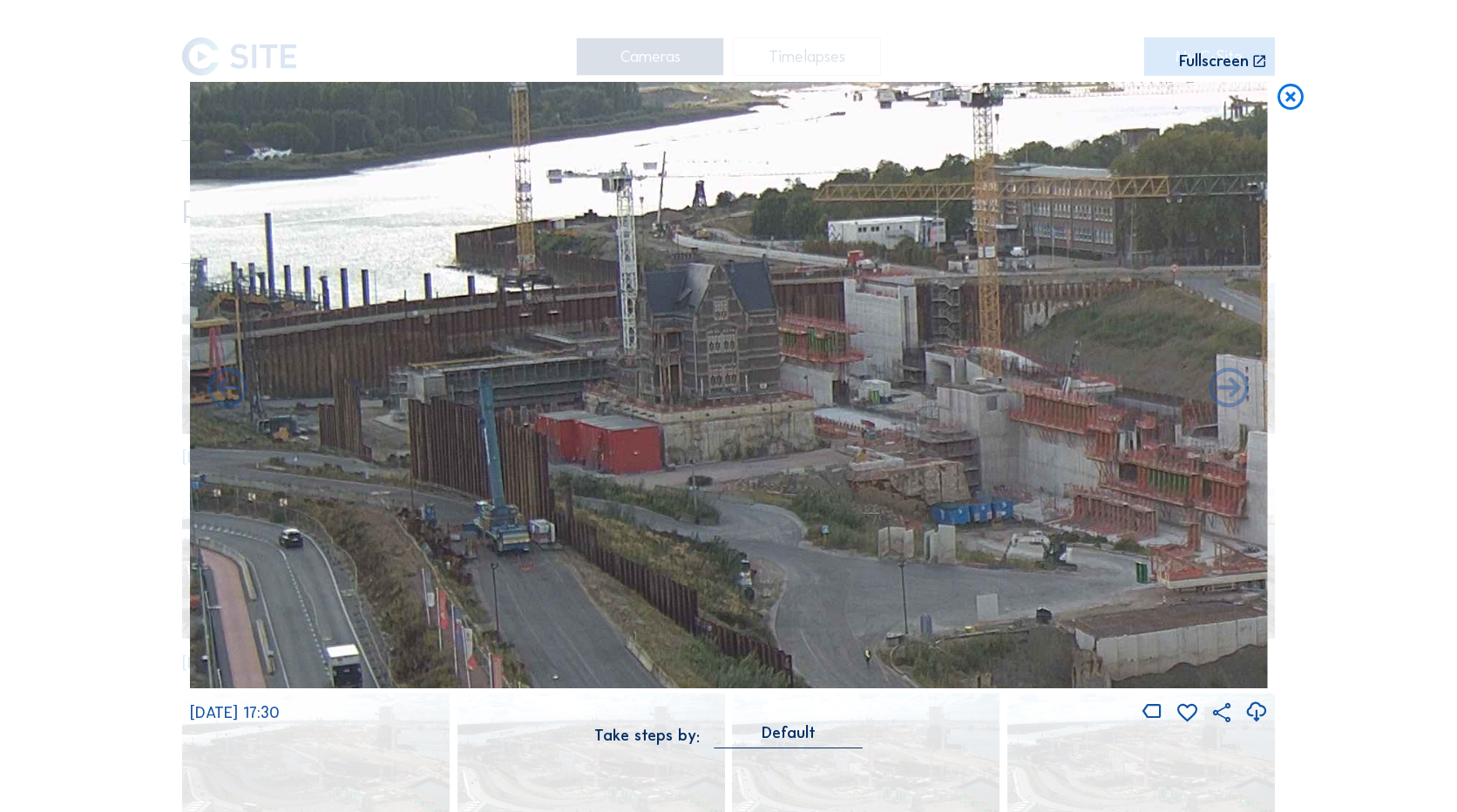
drag, startPoint x: 477, startPoint y: 345, endPoint x: 1157, endPoint y: 372, distance: 680.5
click at [1192, 377] on img at bounding box center [729, 384] width 1078 height 606
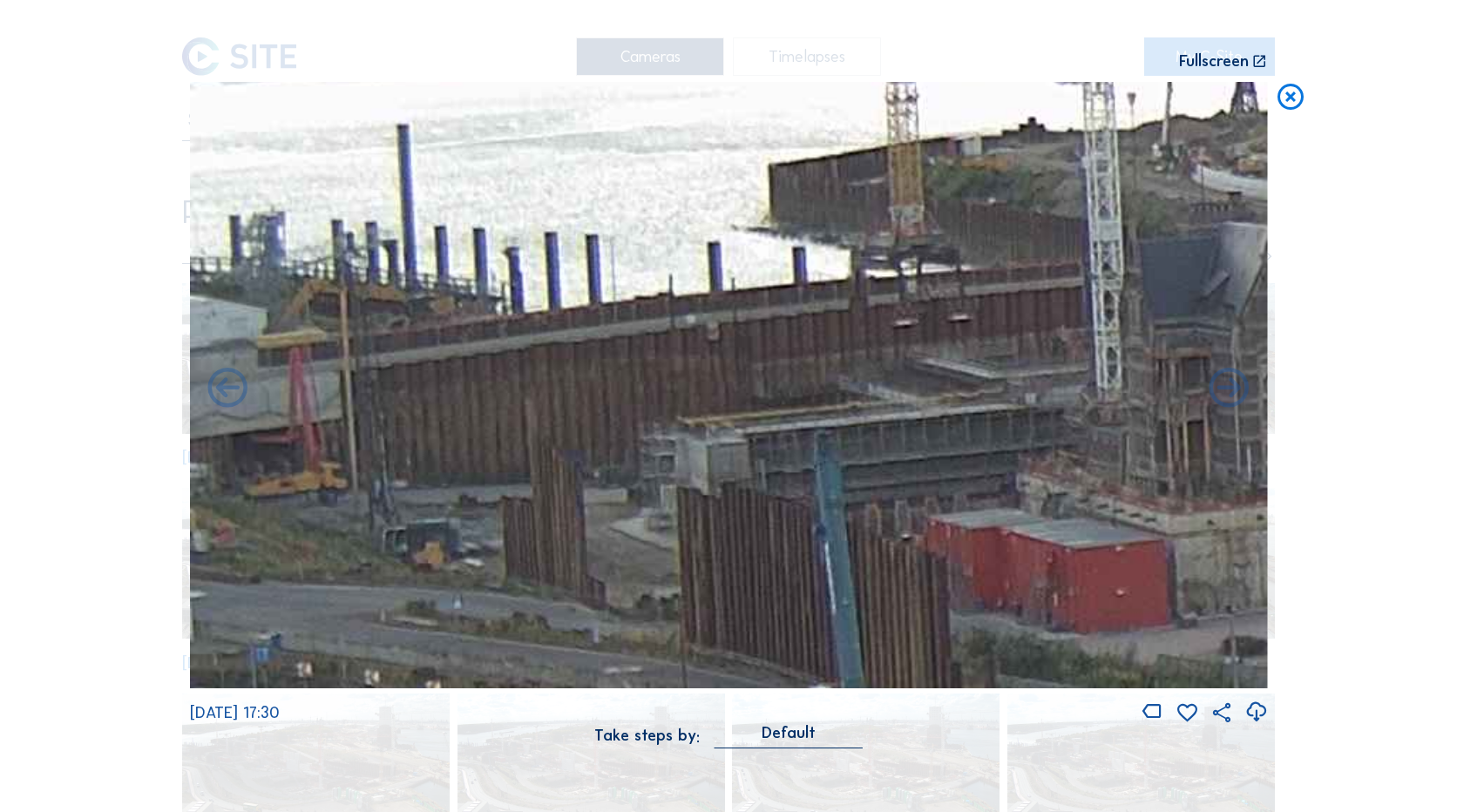
drag, startPoint x: 425, startPoint y: 327, endPoint x: 831, endPoint y: 315, distance: 406.2
click at [1003, 344] on img at bounding box center [729, 384] width 1078 height 606
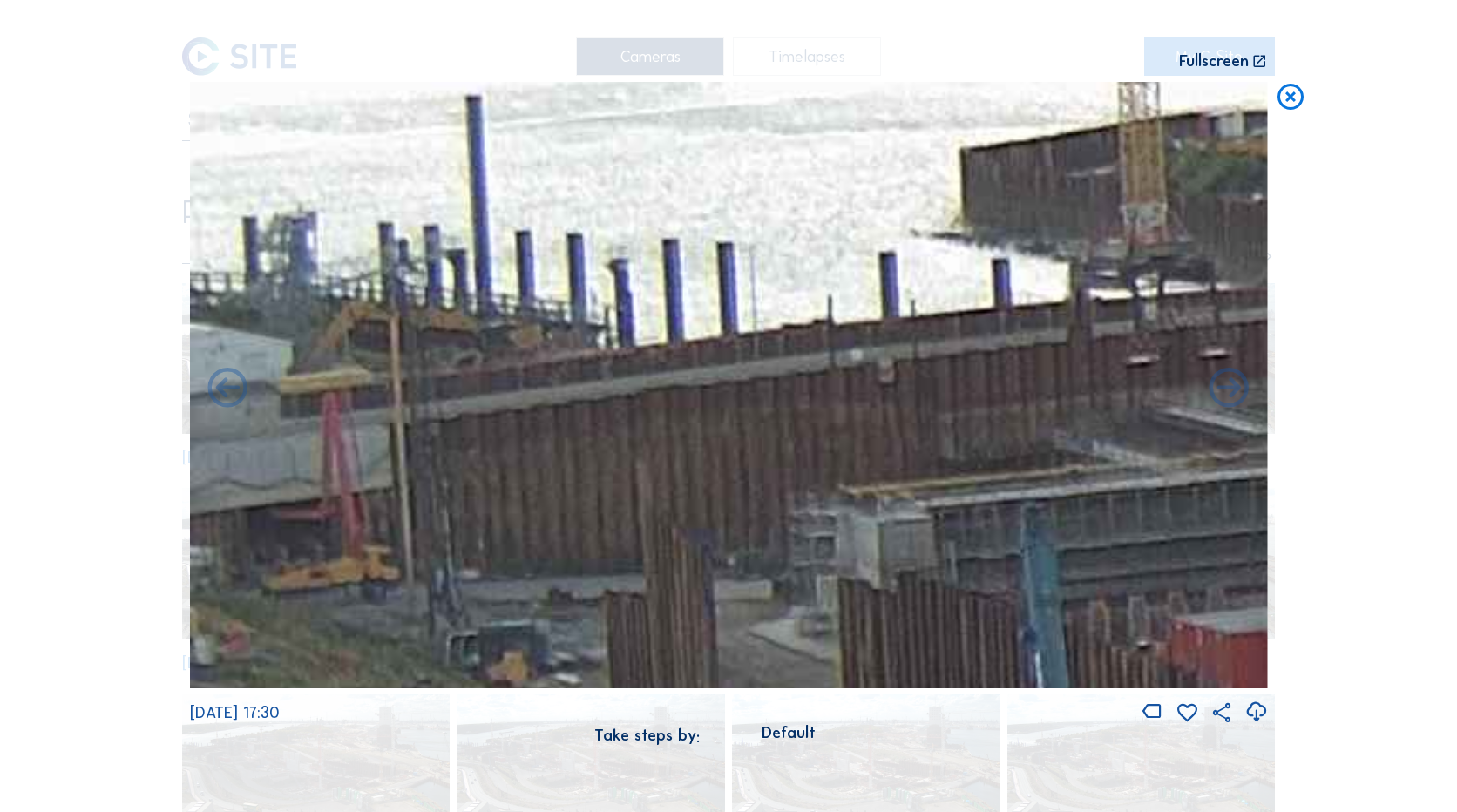
drag, startPoint x: 408, startPoint y: 319, endPoint x: 834, endPoint y: 345, distance: 426.8
click at [834, 345] on img at bounding box center [729, 384] width 1078 height 606
